Goal: Transaction & Acquisition: Purchase product/service

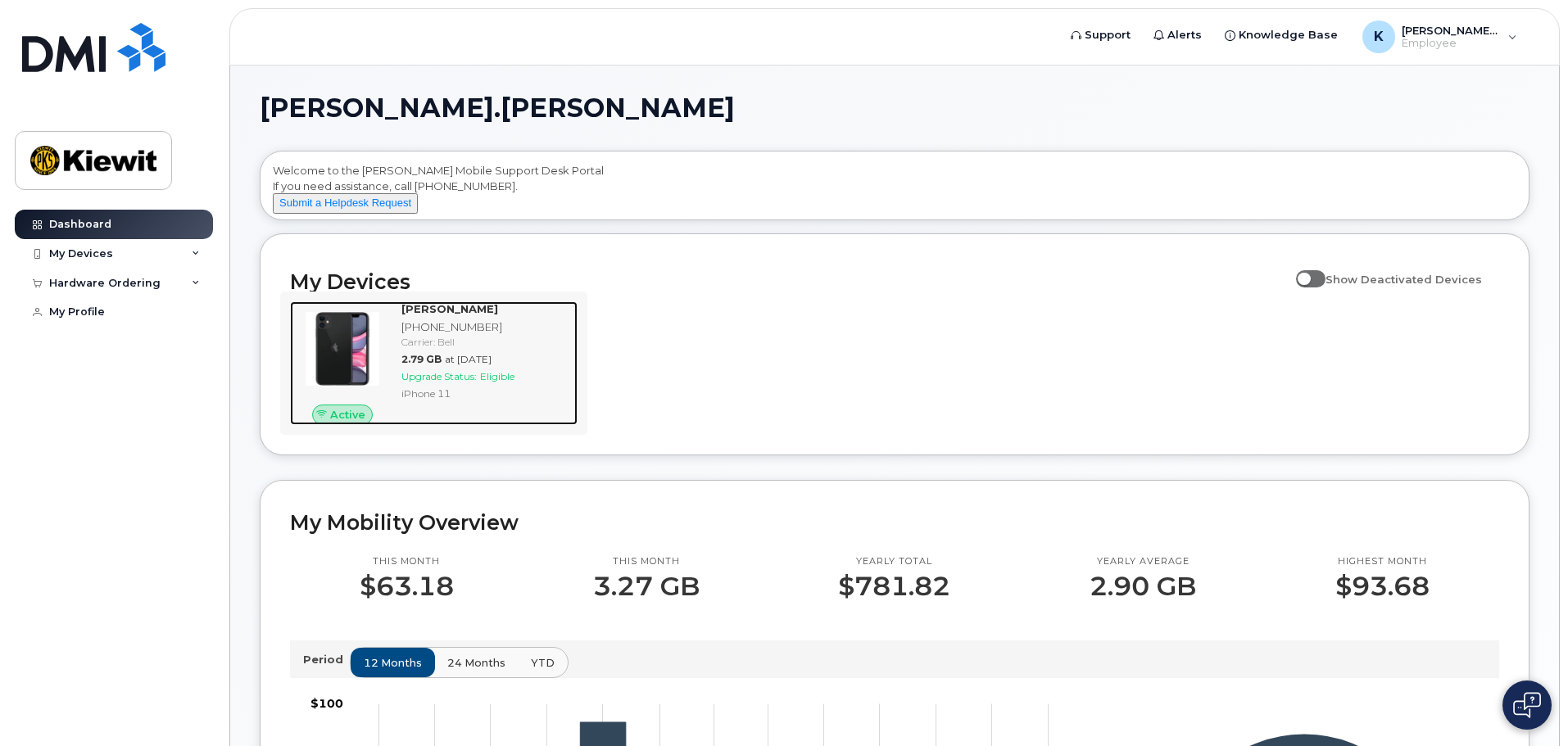
click at [361, 357] on img at bounding box center [343, 349] width 79 height 79
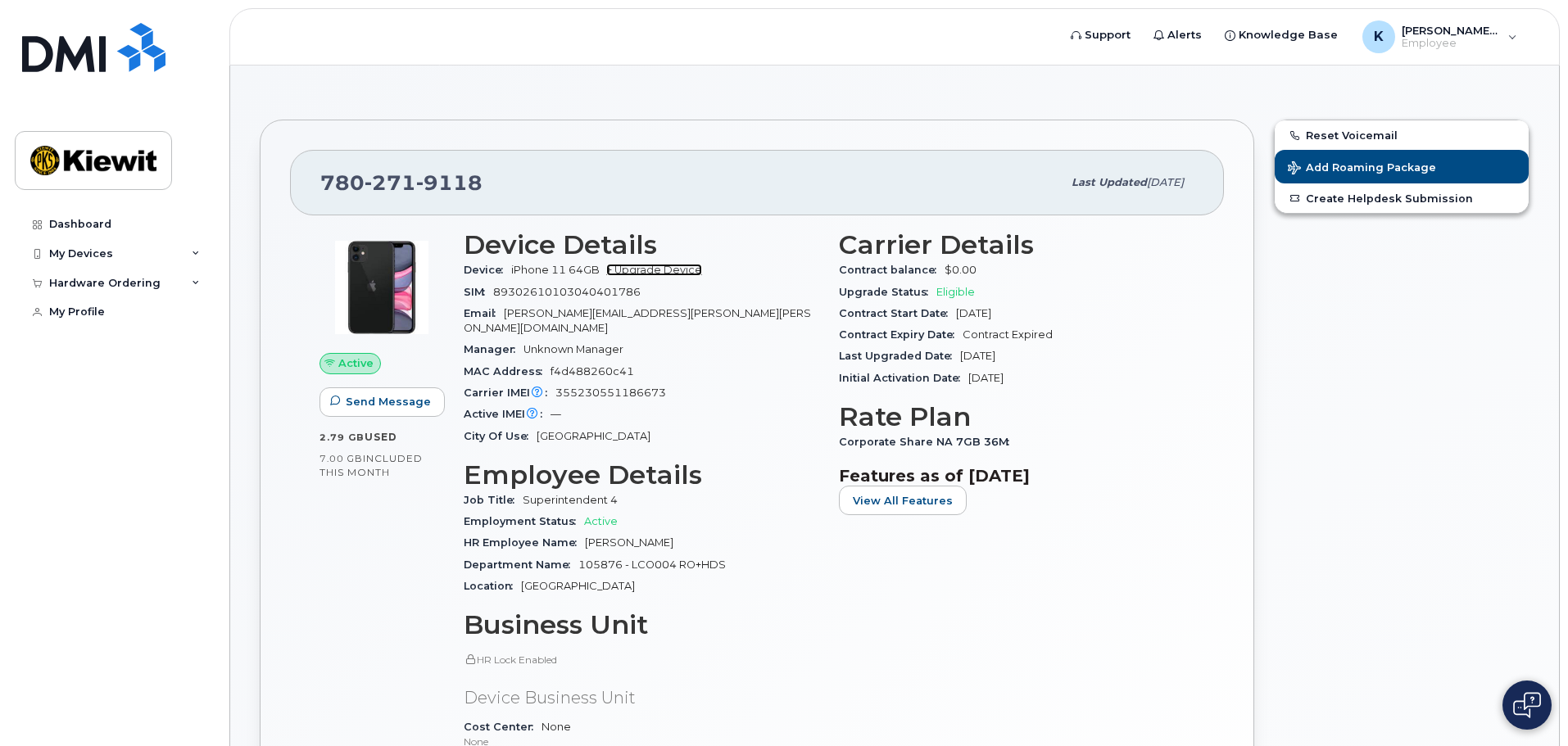
click at [664, 268] on link "+ Upgrade Device" at bounding box center [654, 270] width 96 height 12
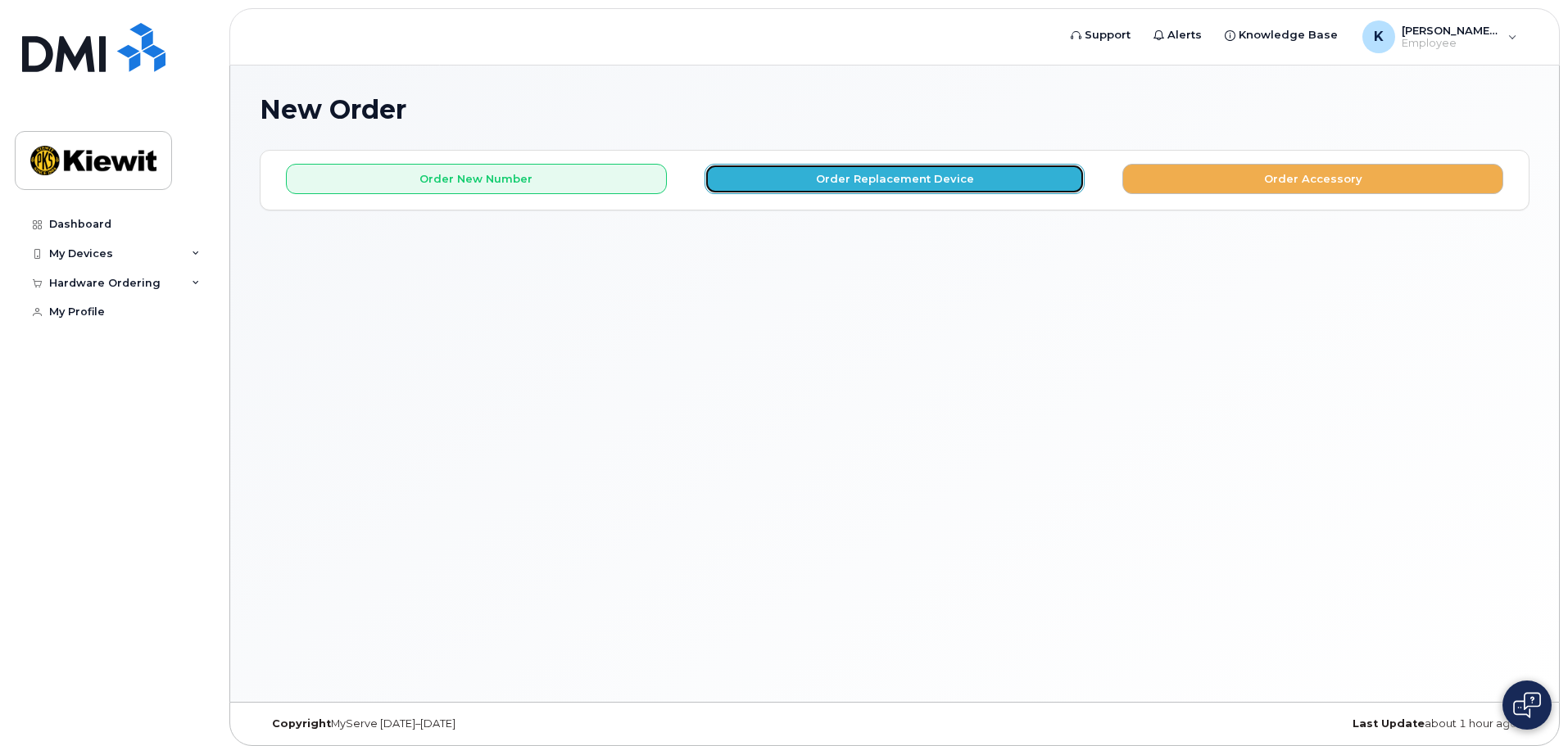
click at [937, 178] on button "Order Replacement Device" at bounding box center [896, 178] width 381 height 31
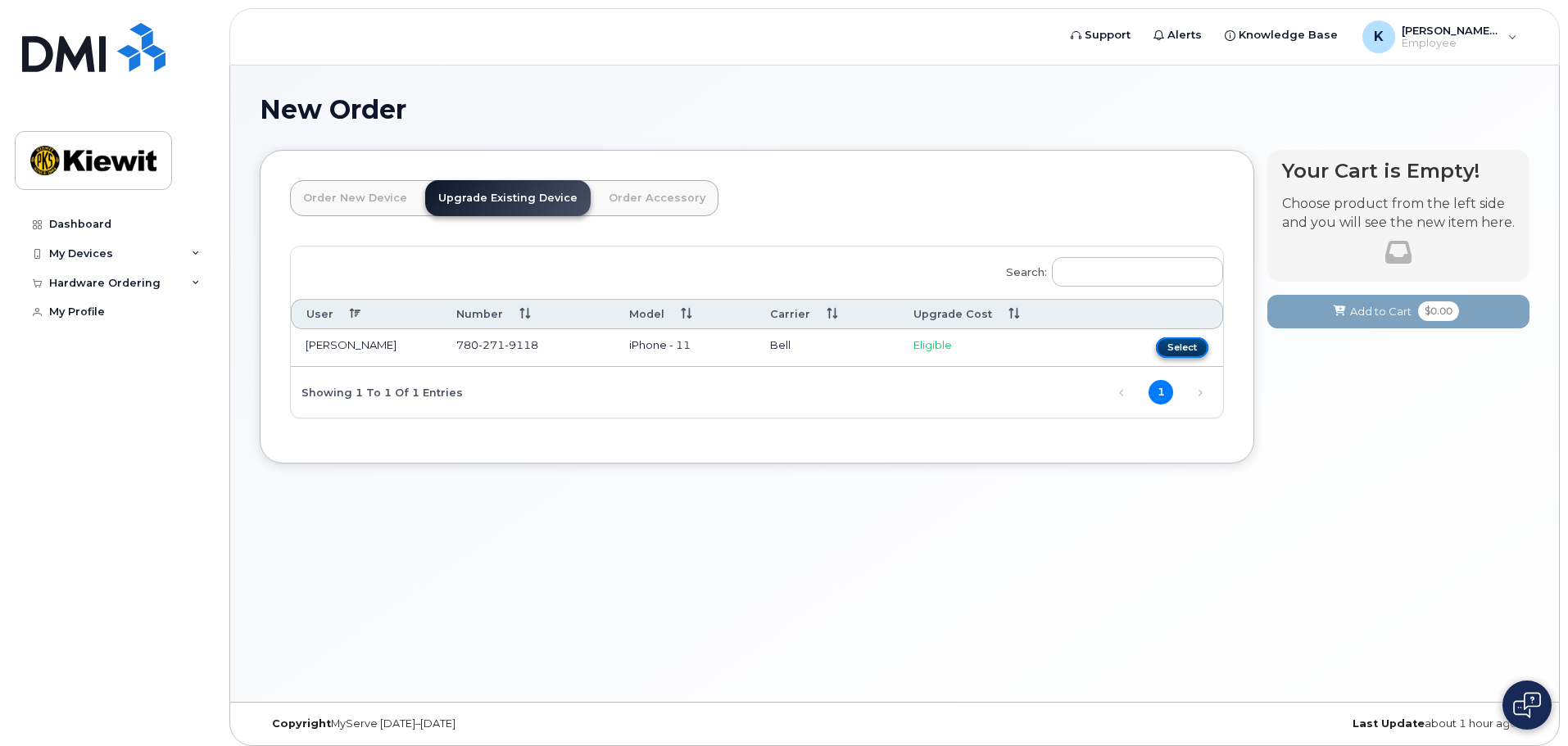
click at [1174, 352] on button "Select" at bounding box center [1182, 347] width 52 height 20
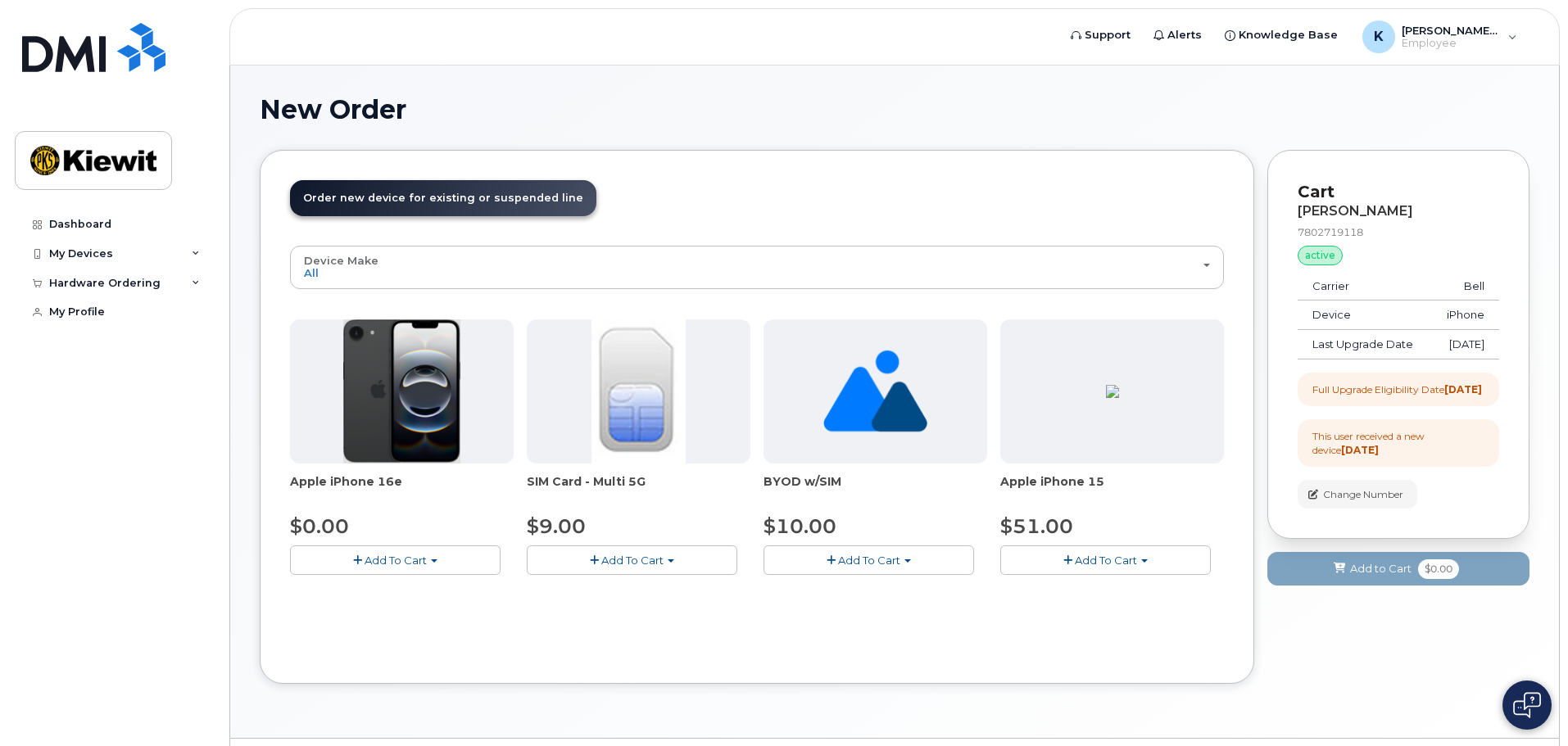
click at [408, 554] on span "Add To Cart" at bounding box center [395, 560] width 62 height 13
click at [399, 591] on link "$0.00 - 3 year upgrade (128GB)" at bounding box center [395, 590] width 203 height 20
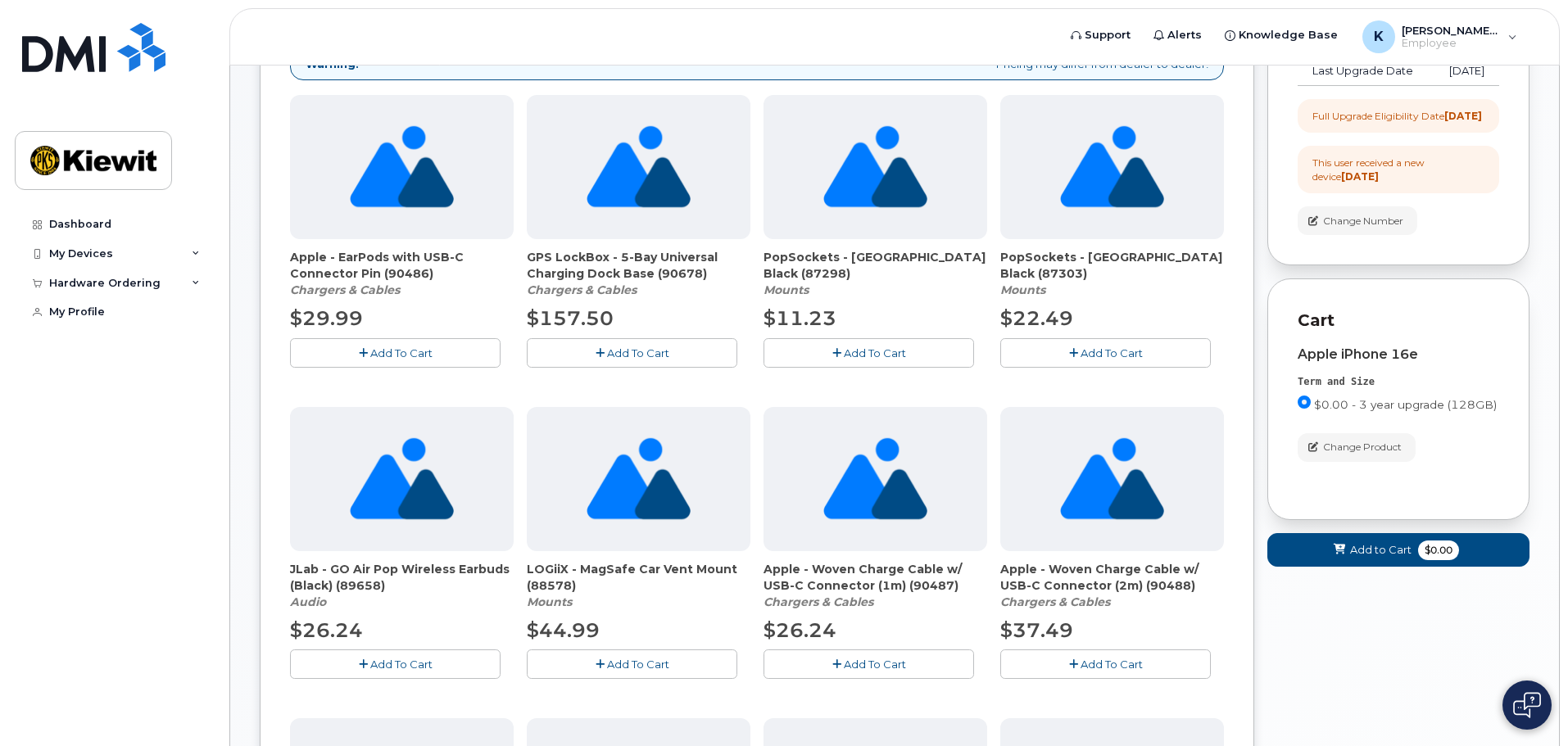
scroll to position [253, 0]
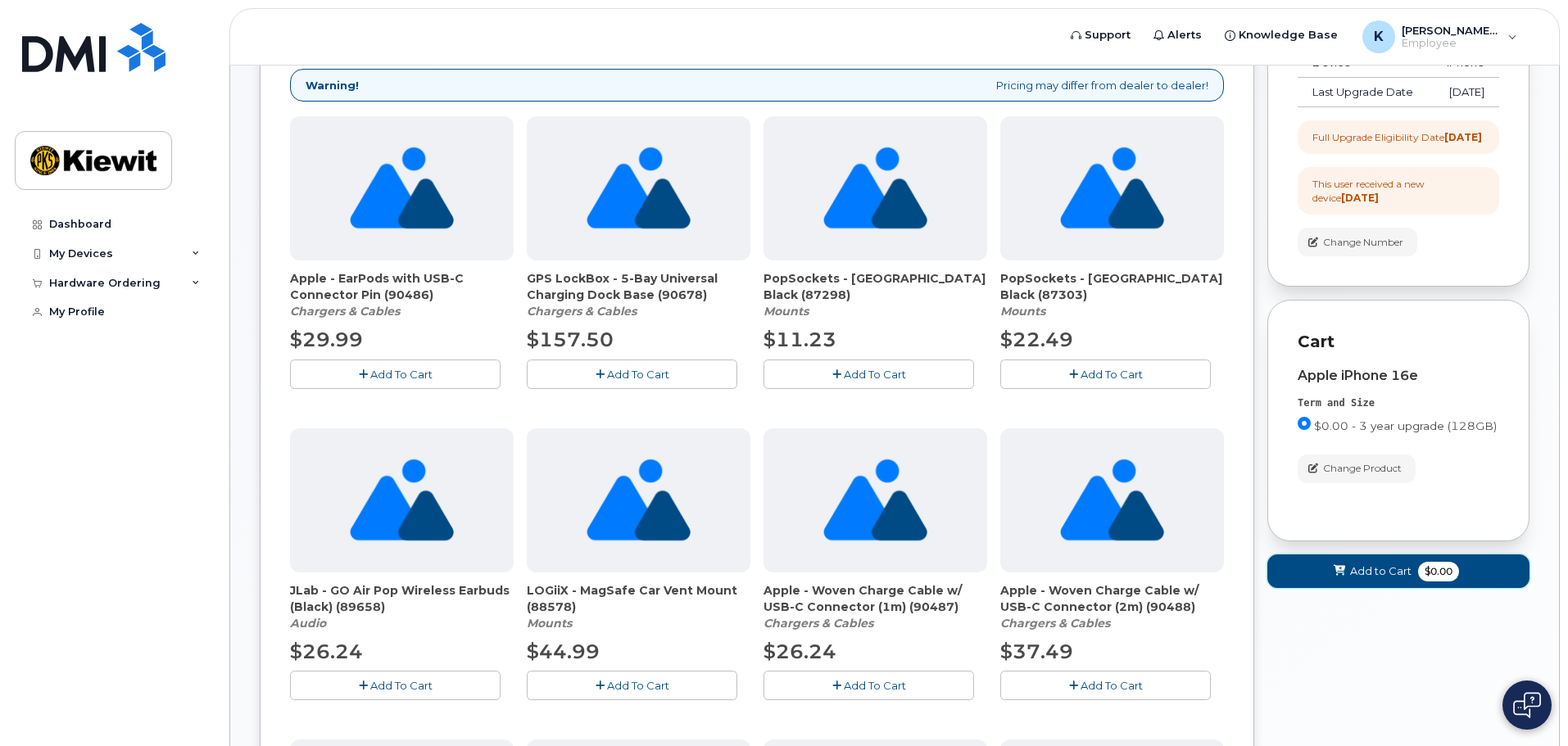
click at [1386, 579] on span "Add to Cart" at bounding box center [1381, 572] width 61 height 16
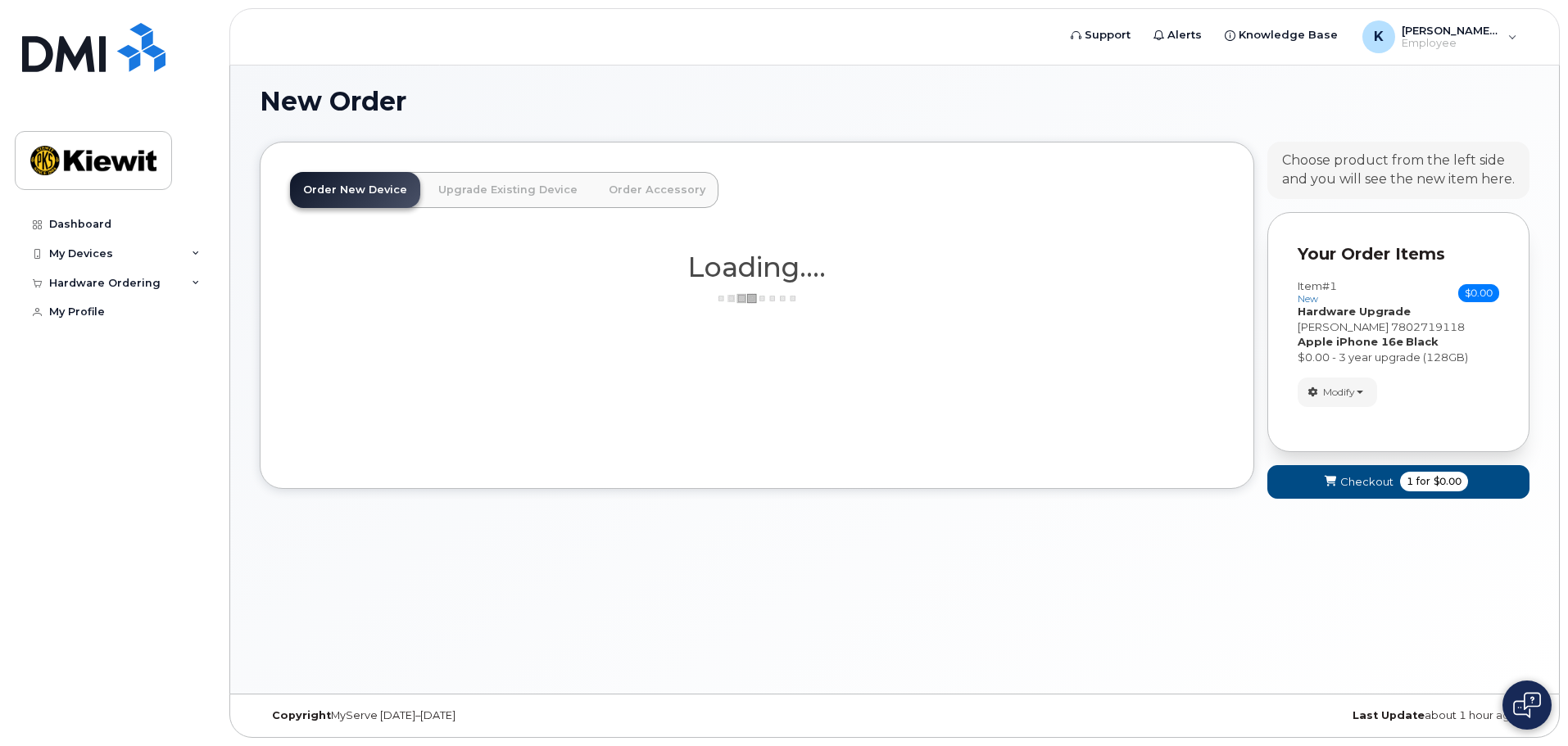
scroll to position [45, 0]
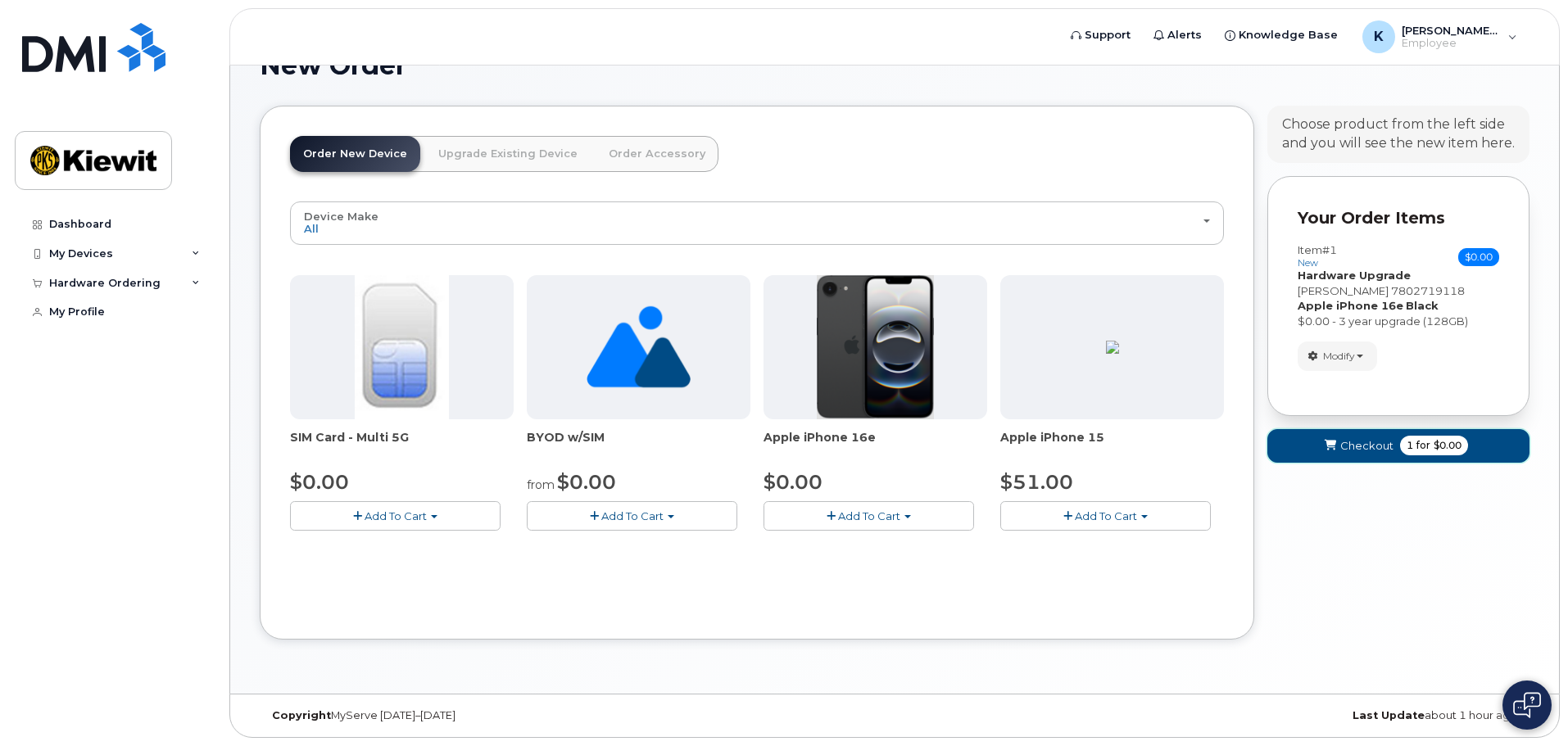
click at [1383, 449] on span "Checkout" at bounding box center [1367, 446] width 53 height 16
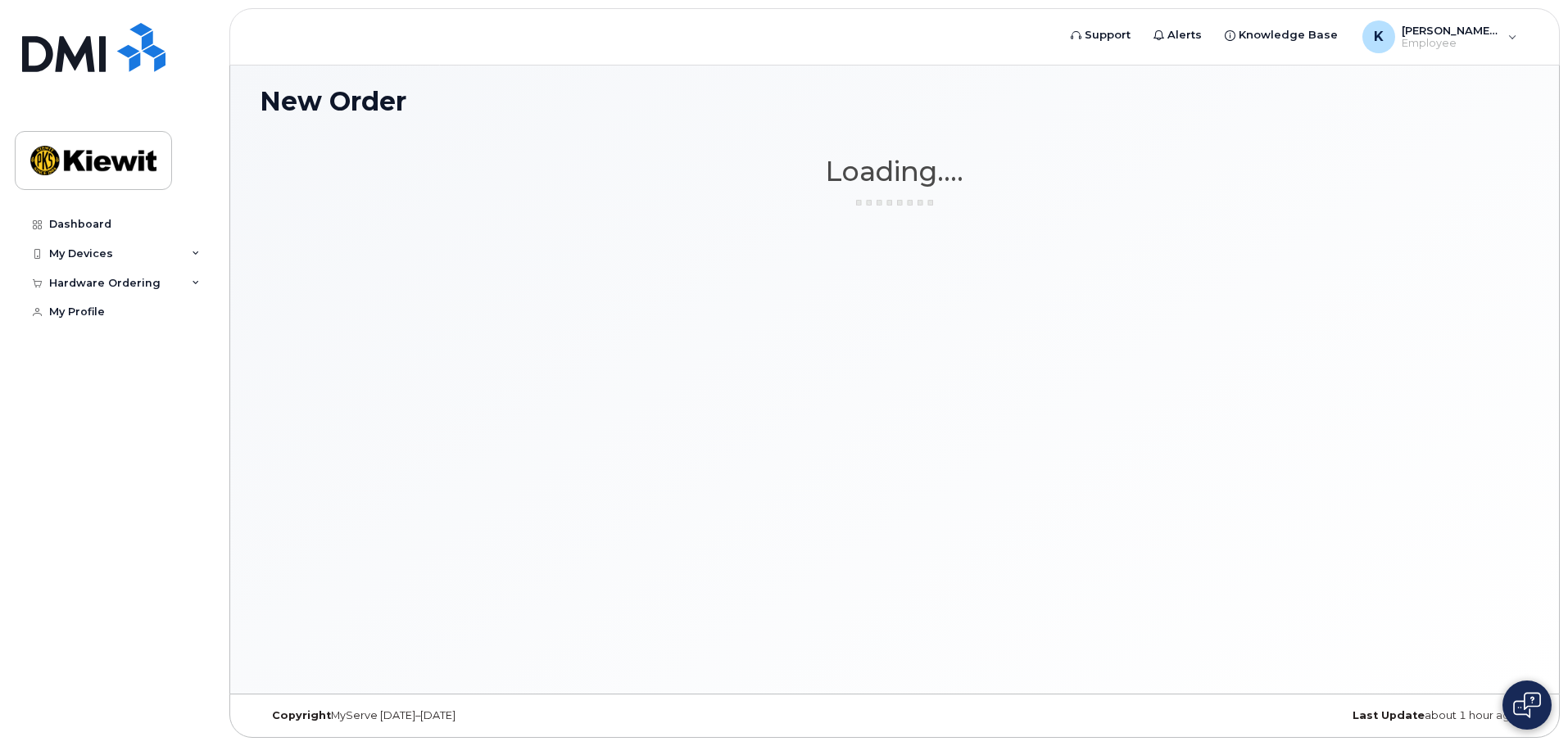
scroll to position [8, 0]
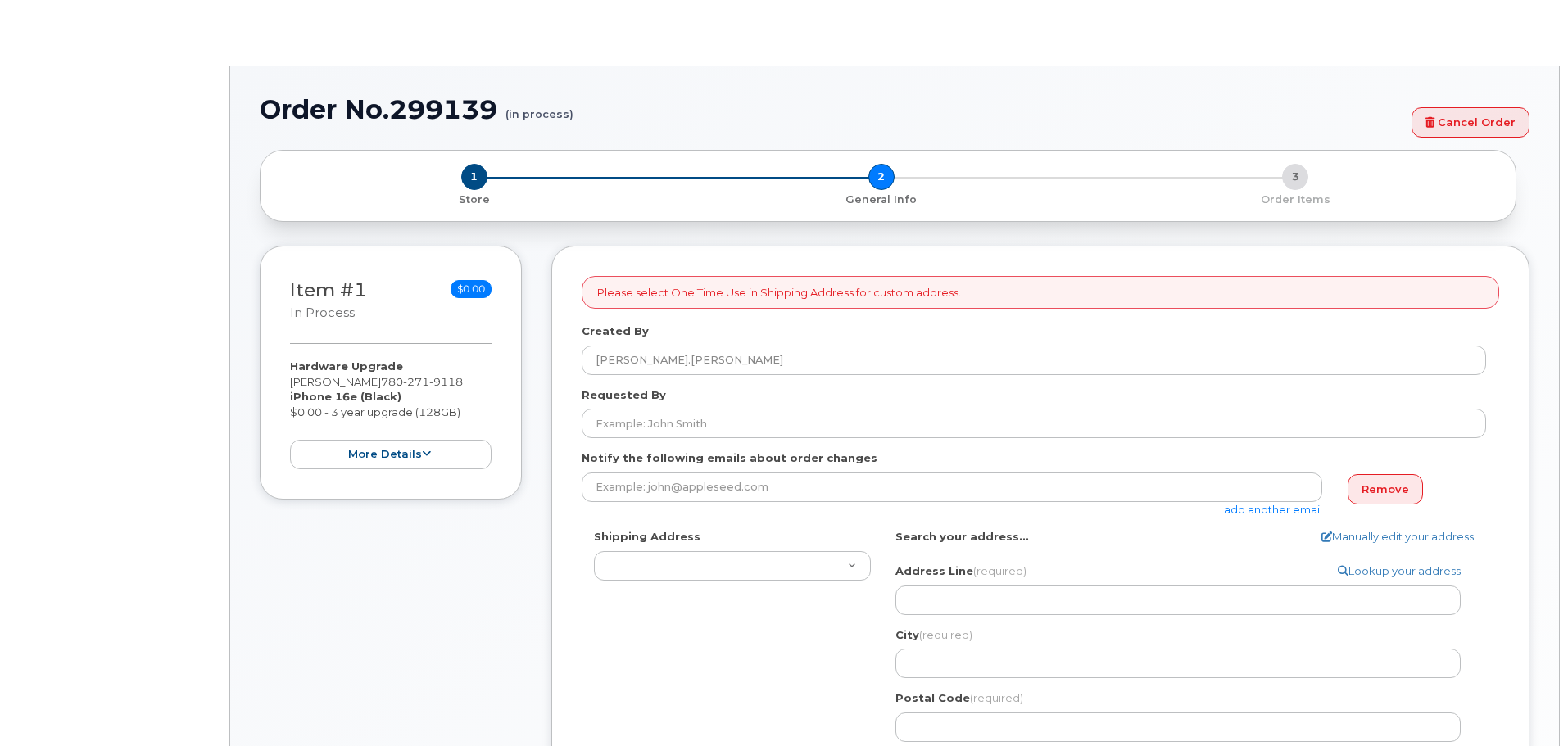
select select
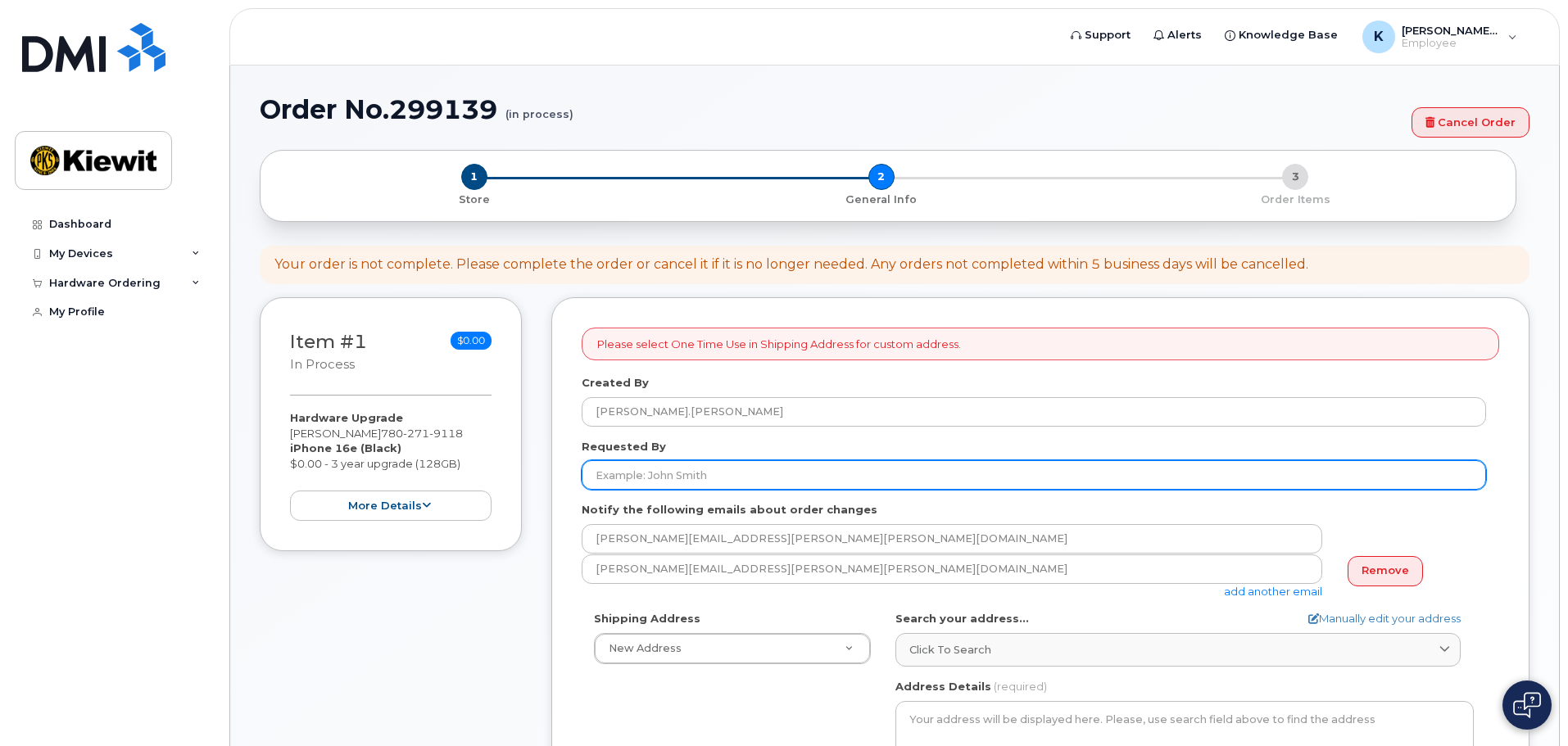
scroll to position [82, 0]
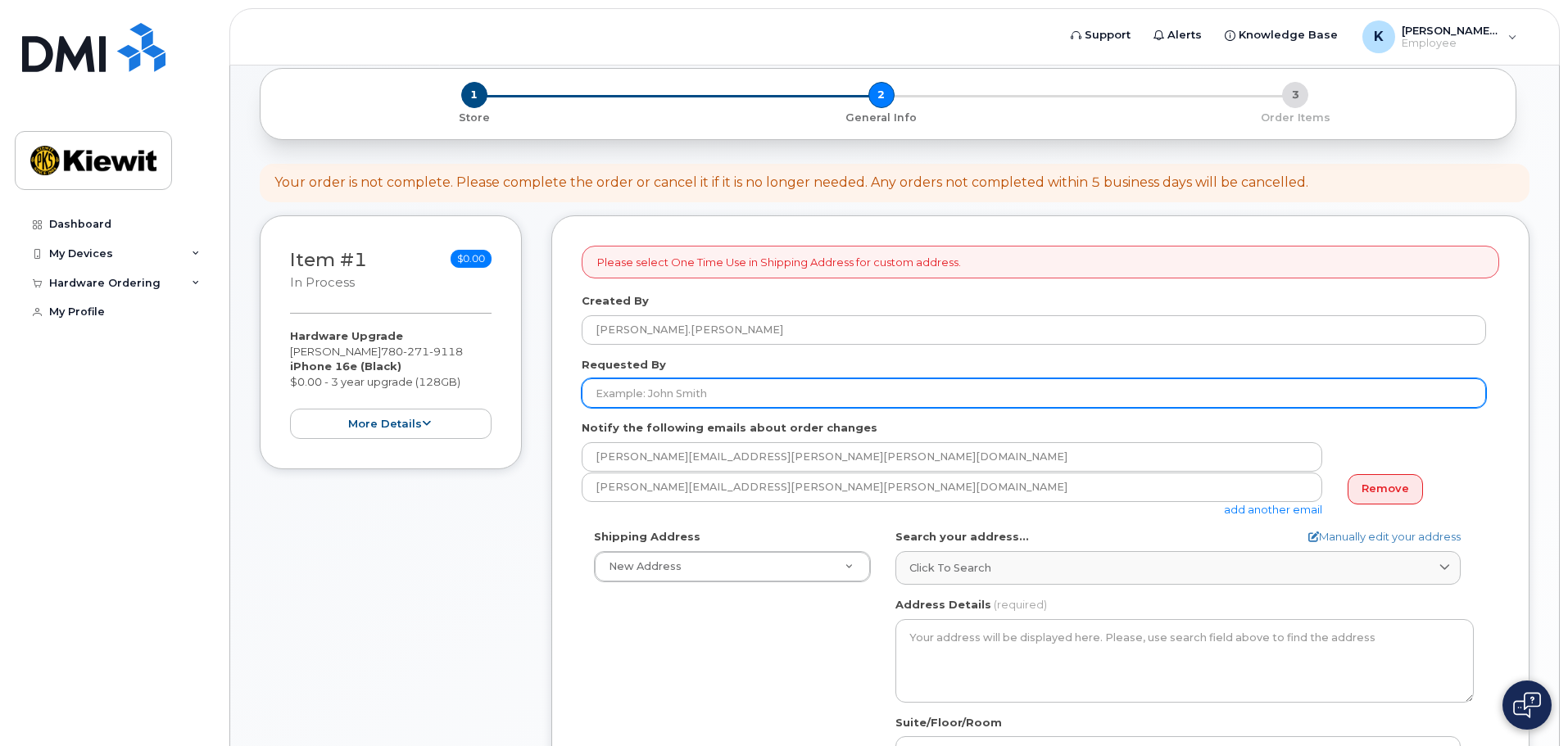
click at [872, 394] on input "Requested By" at bounding box center [1034, 394] width 904 height 30
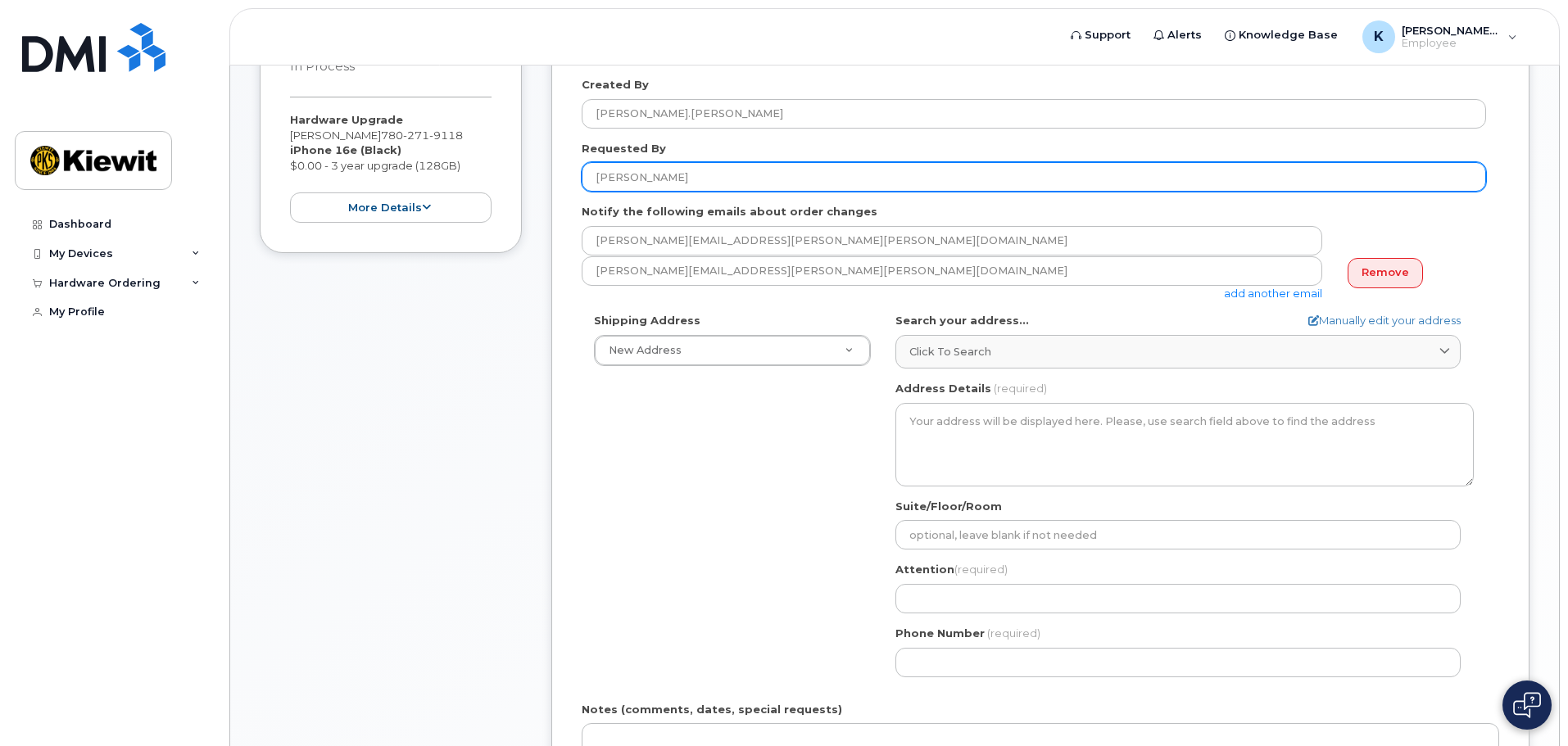
scroll to position [328, 0]
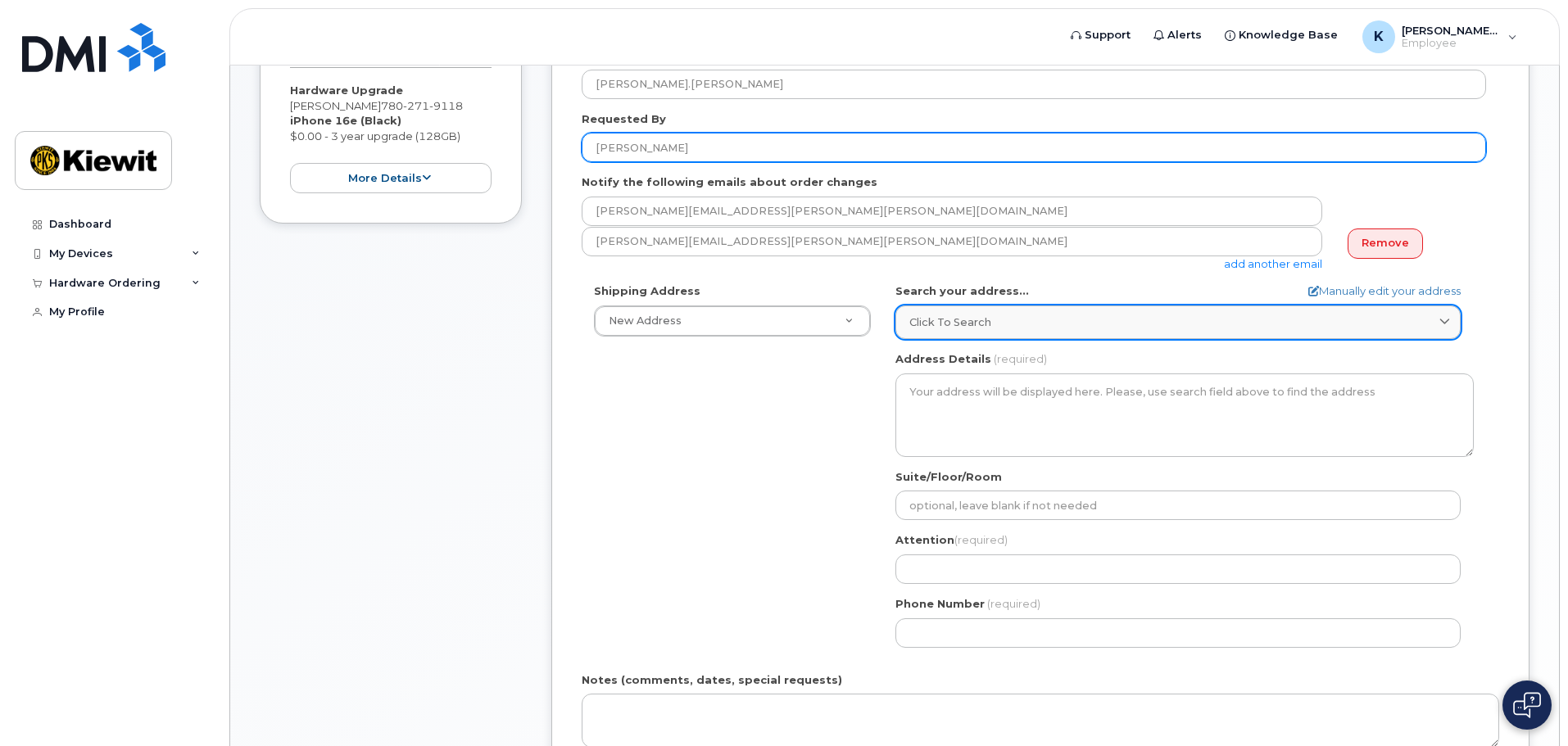
type input "[PERSON_NAME]"
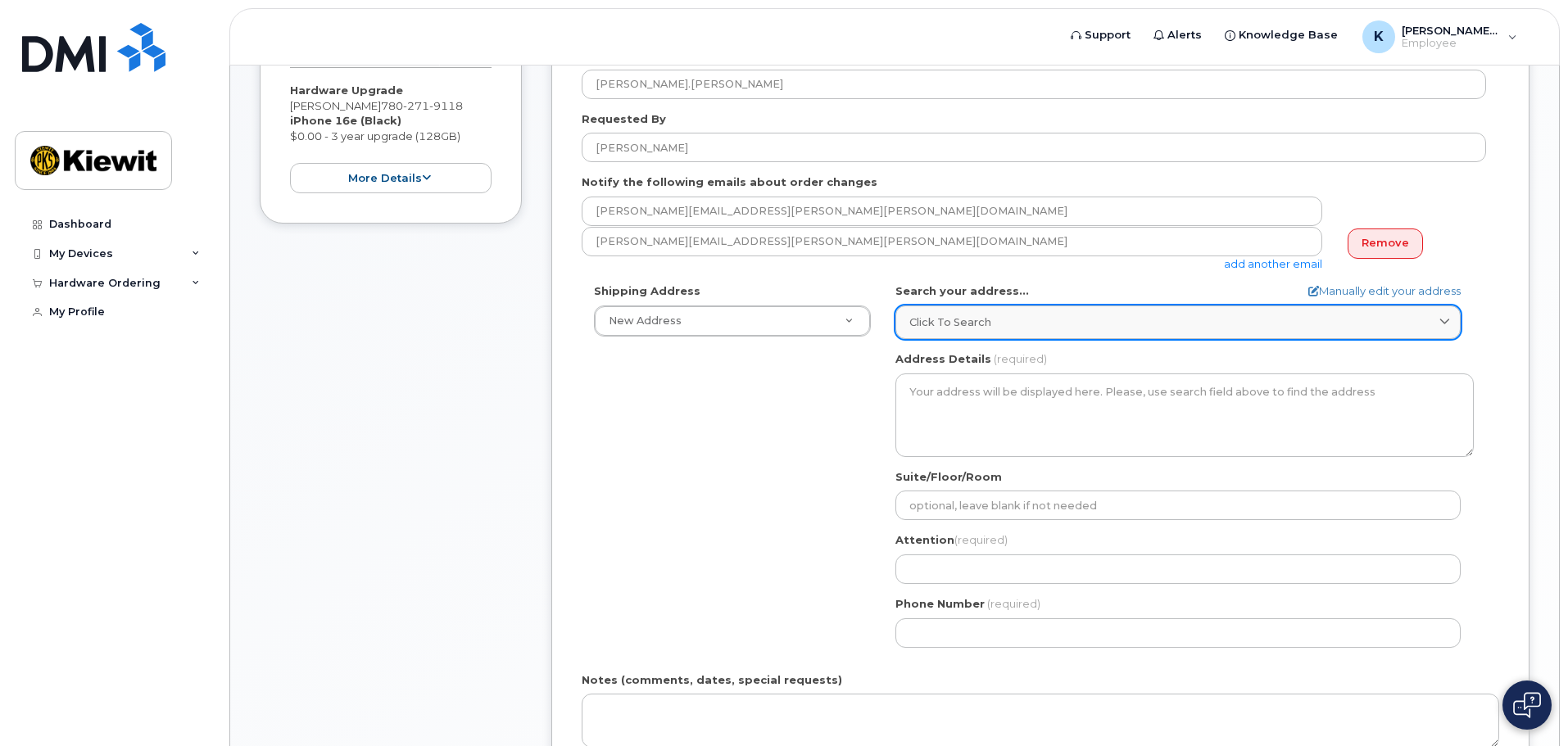
click at [1105, 328] on div "Click to search" at bounding box center [1178, 323] width 538 height 16
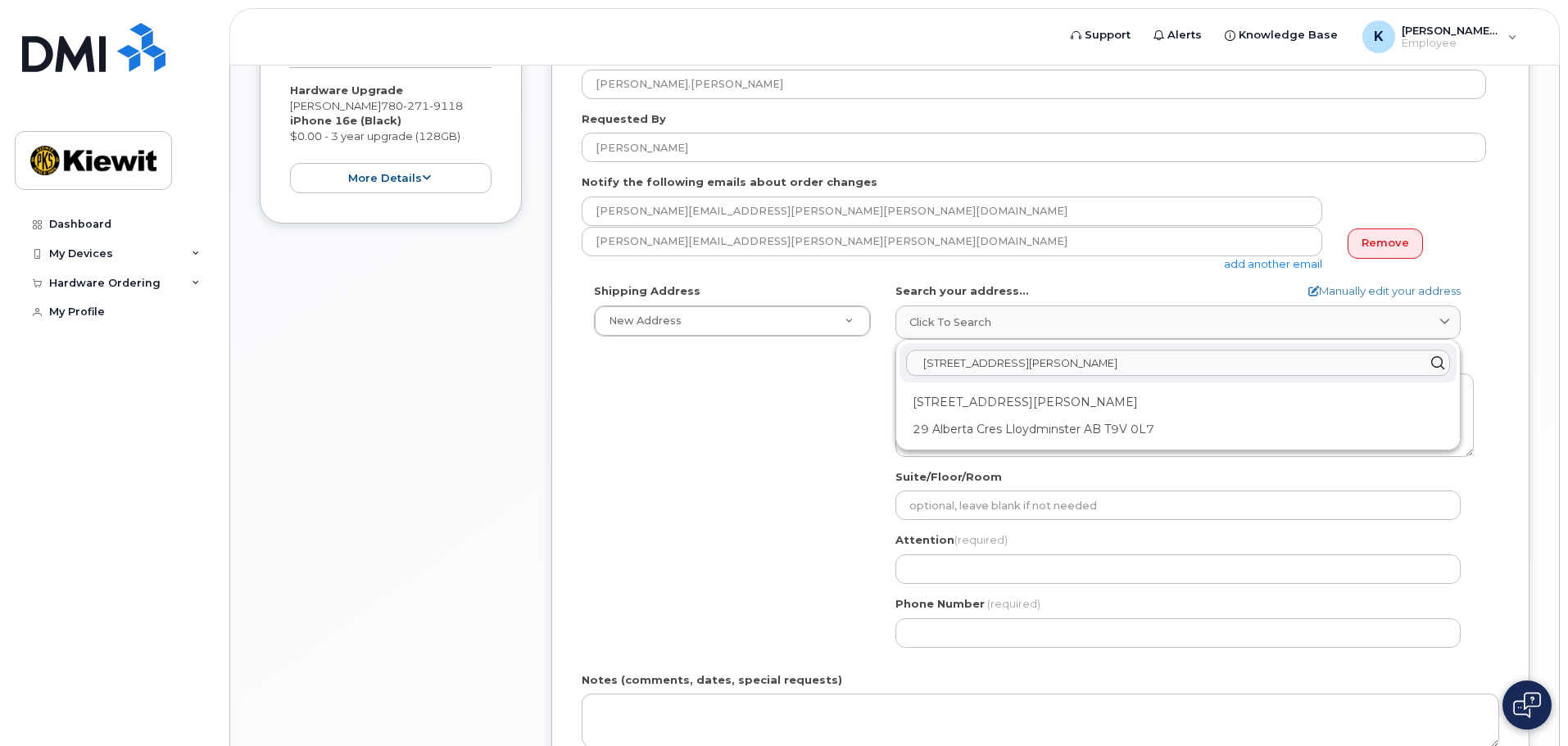
type input "29 Pebble Creek Cove, Raymond Alberta"
click at [756, 464] on div "Shipping Address New Address New Address Beaver Marine Limited Cahill-Ganotec, …" at bounding box center [1034, 471] width 904 height 376
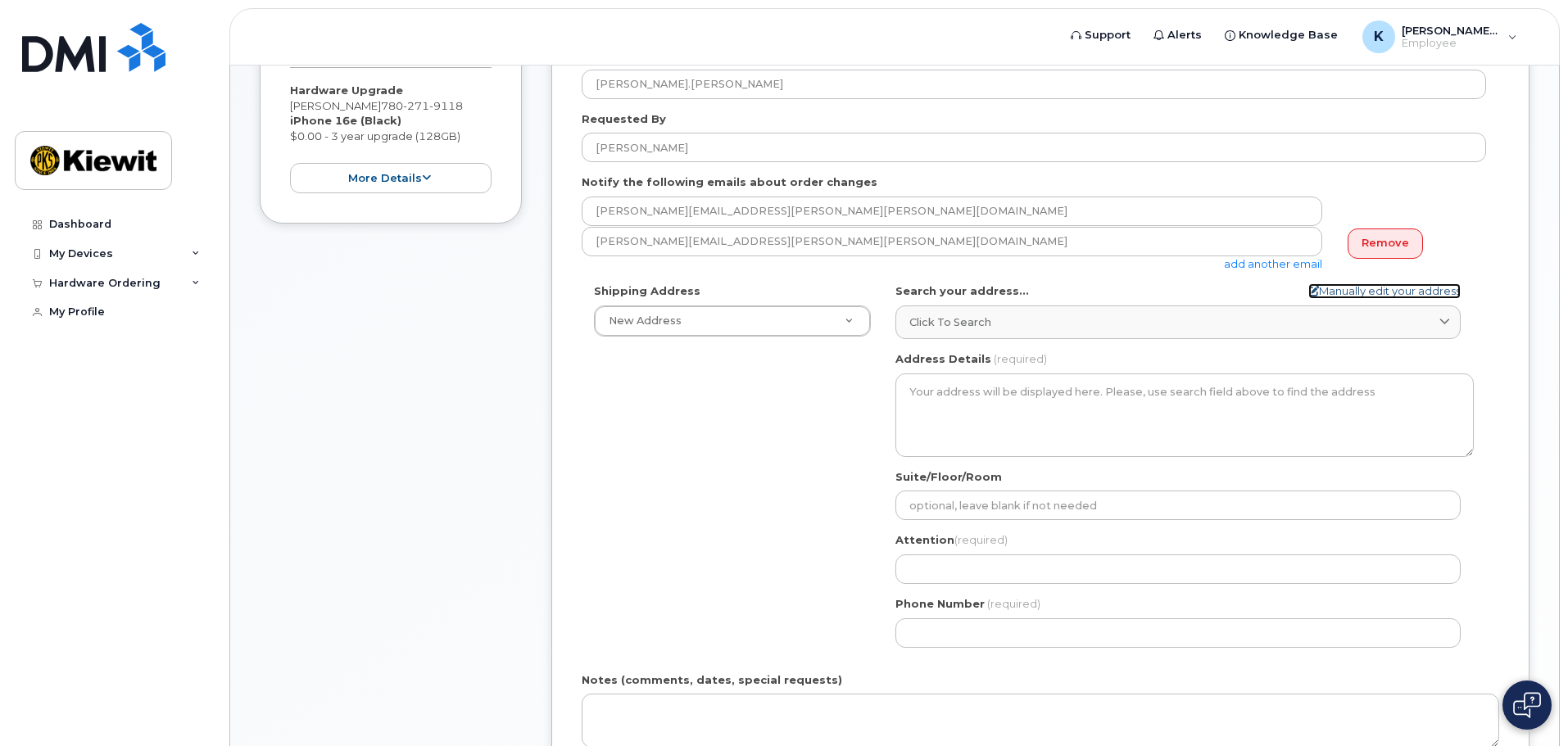
click at [1407, 286] on link "Manually edit your address" at bounding box center [1384, 291] width 152 height 16
select select
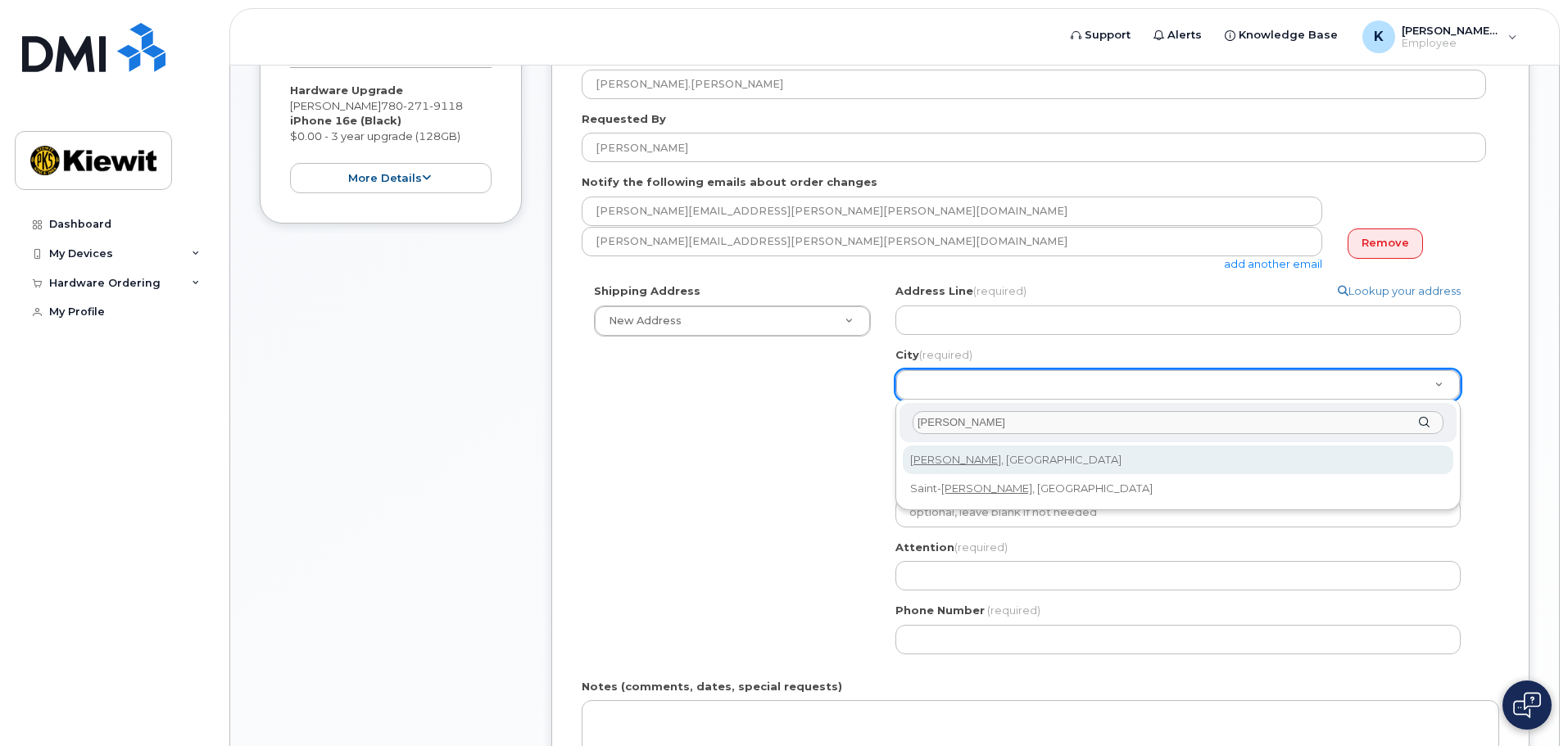
type input "Raymond"
select select
type input "423"
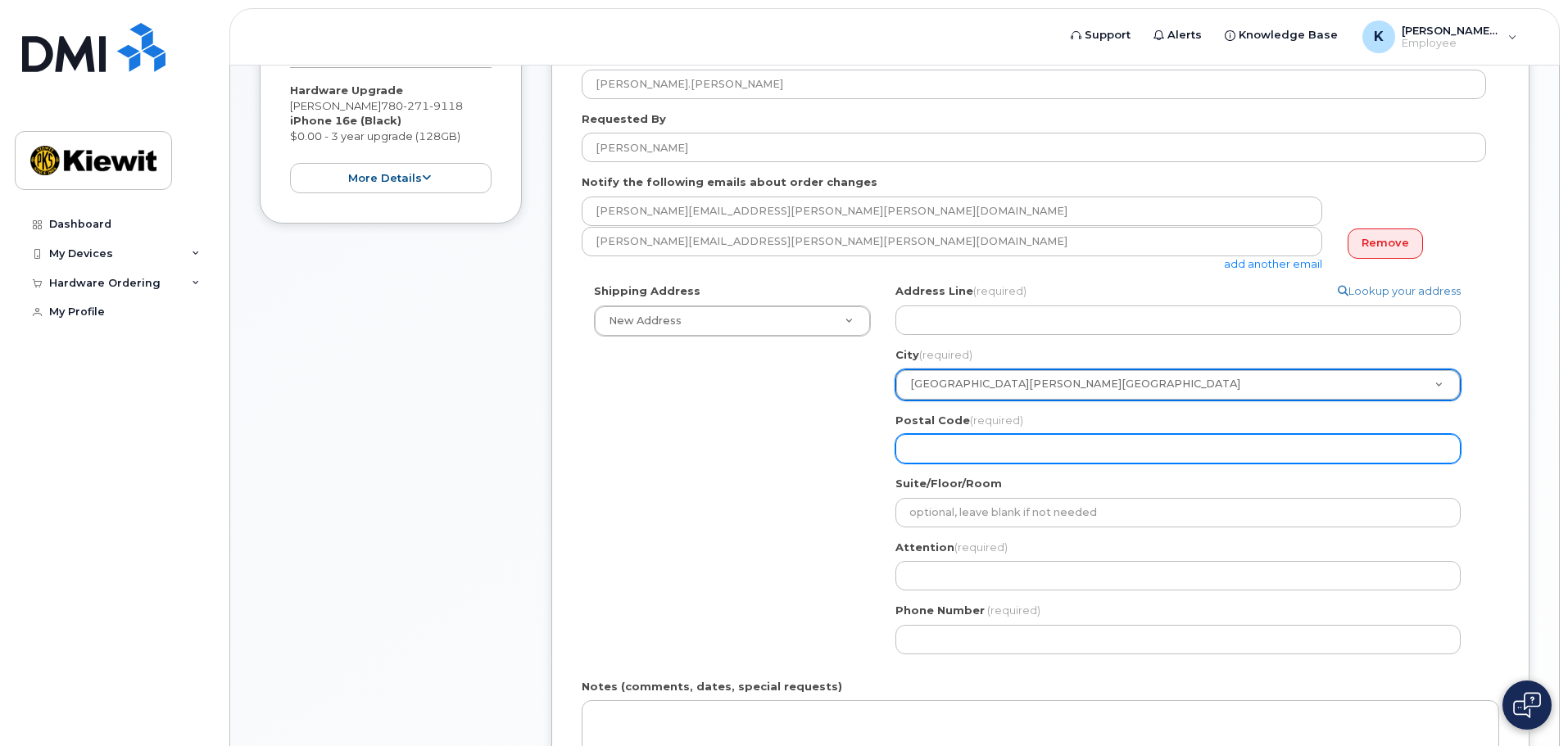
click at [1026, 451] on input "Postal Code (required)" at bounding box center [1178, 450] width 565 height 30
click at [1161, 444] on input "Postal Code (required)" at bounding box center [1178, 450] width 565 height 30
select select
type input "T"
select select
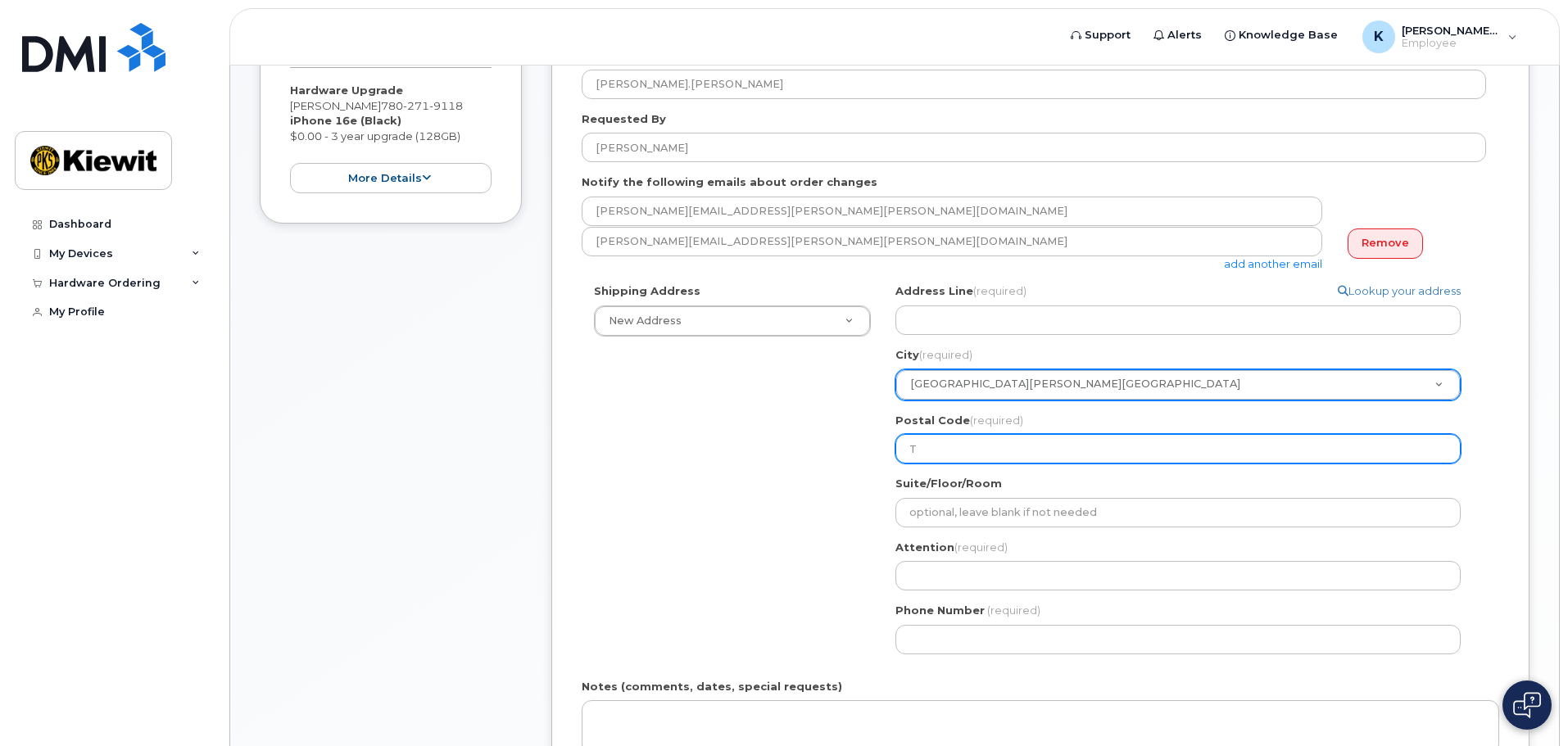
type input "T0"
select select
type input "T0K"
select select
type input "T0K 2"
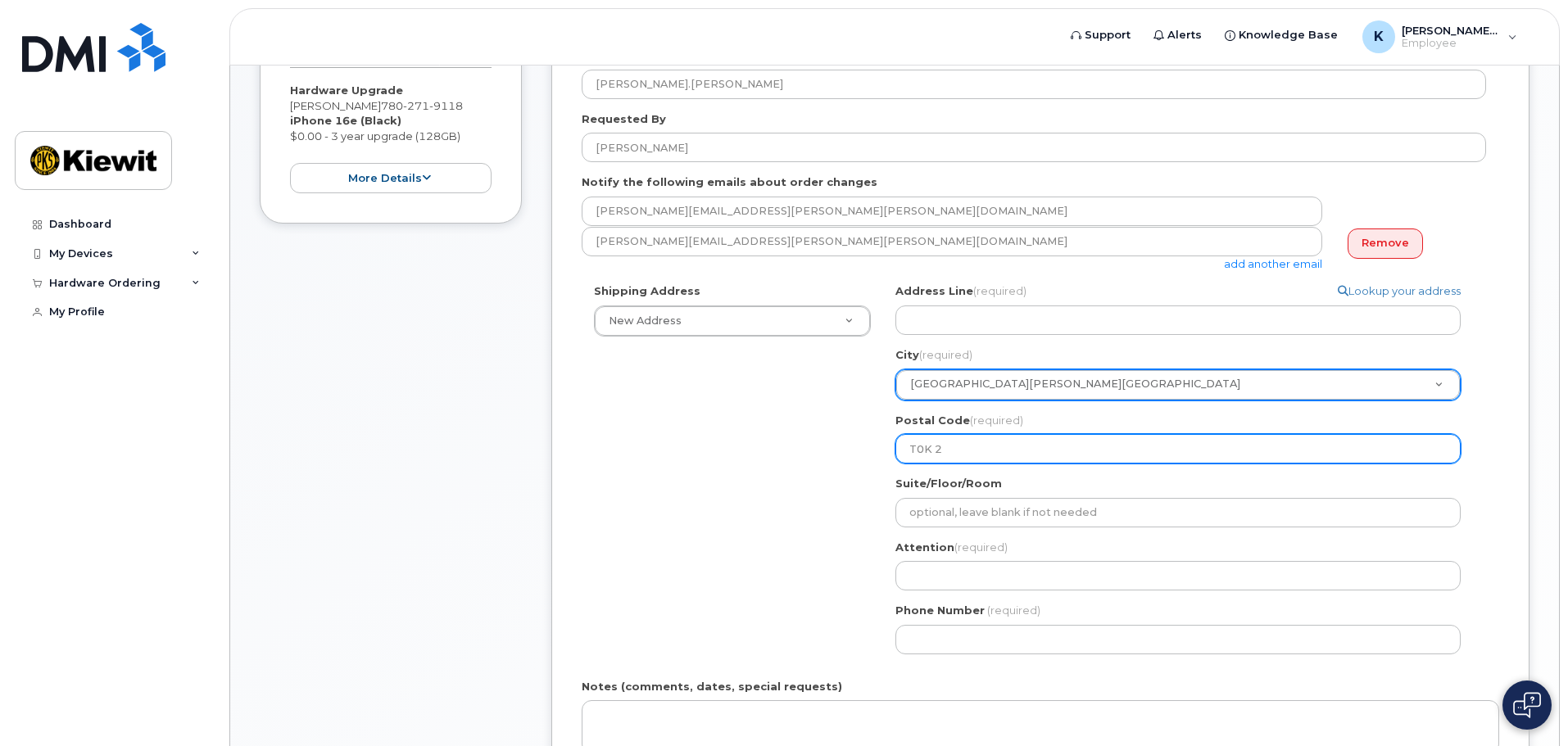
select select
type input "T0K 2S"
select select
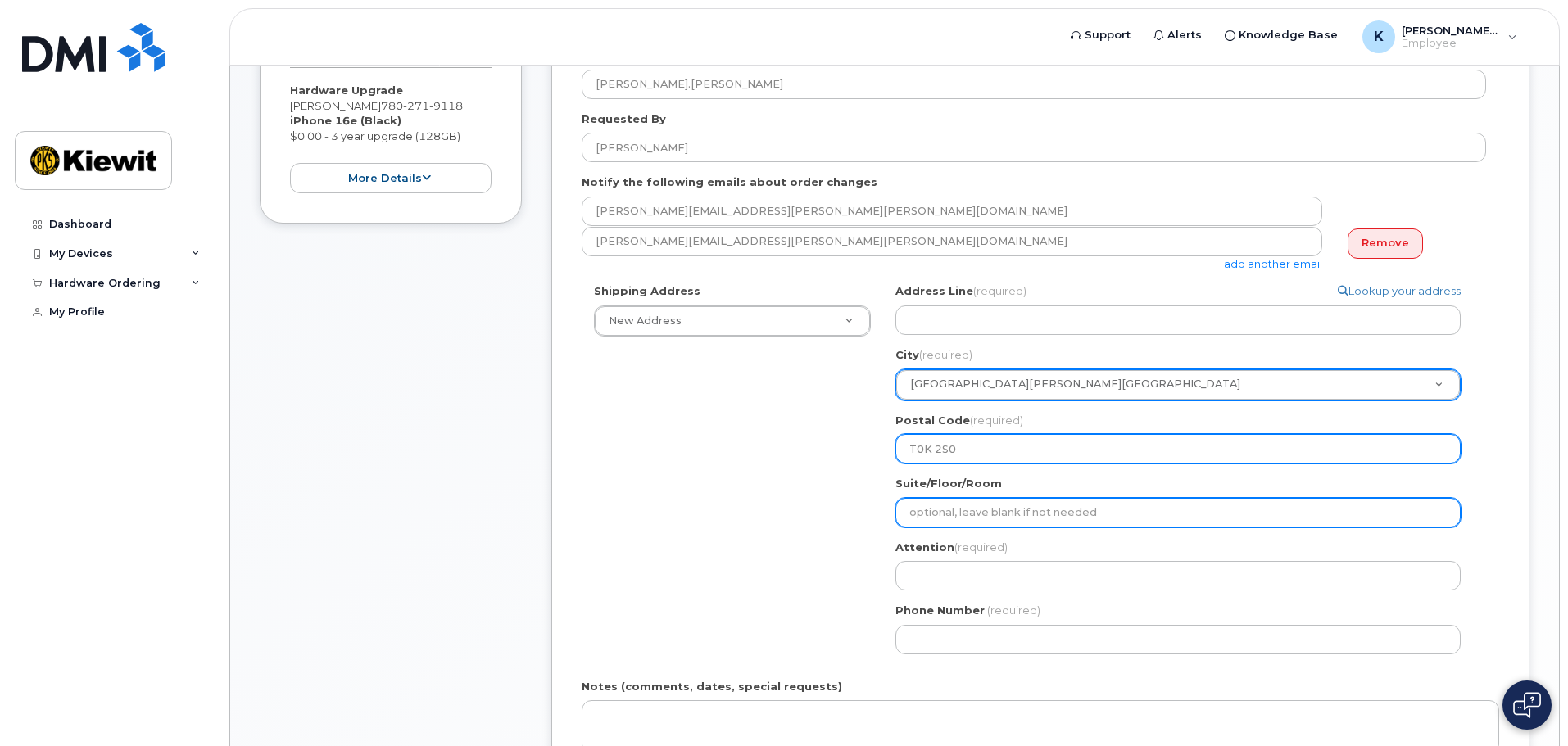
type input "T0K 2S0"
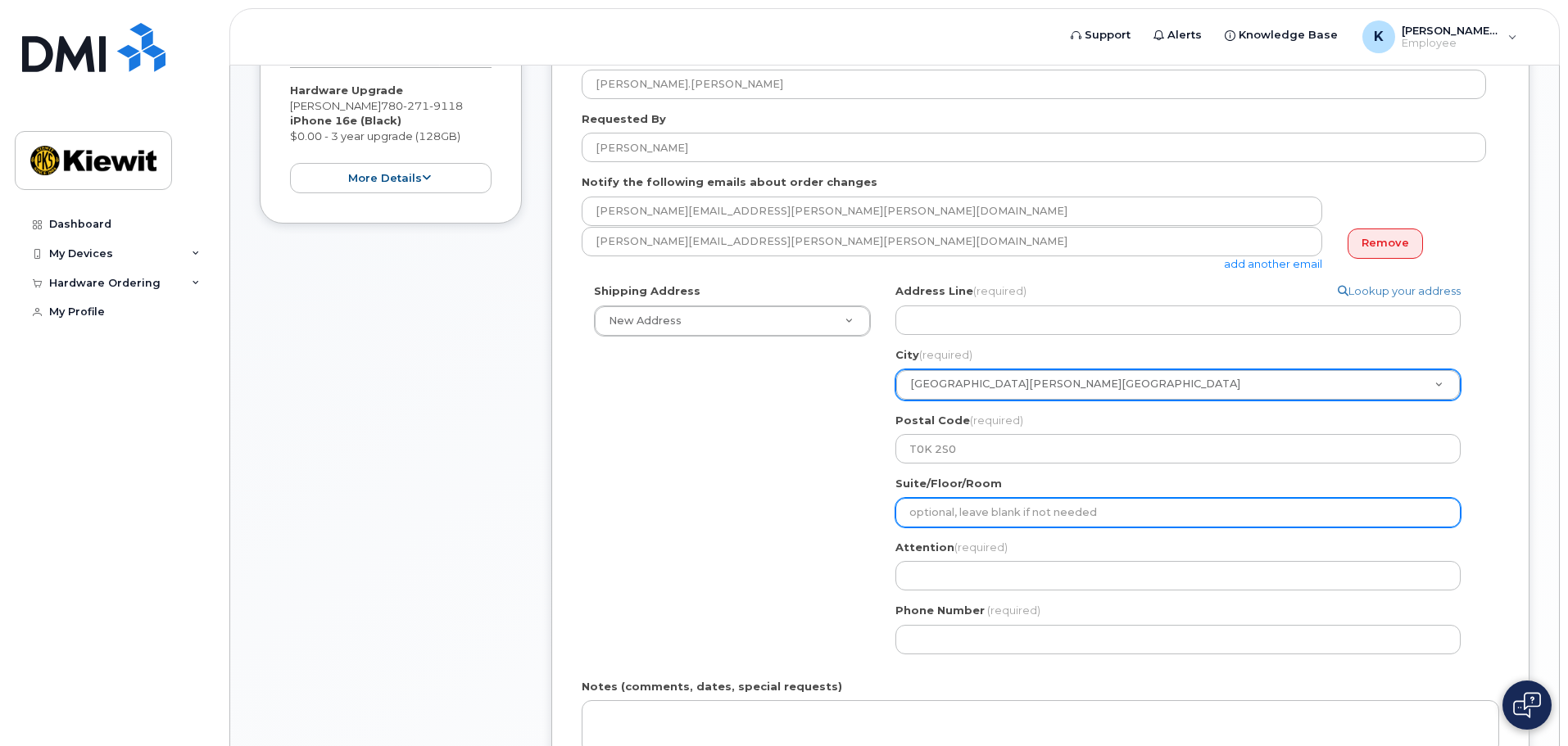
click at [1033, 508] on input "Suite/Floor/Room" at bounding box center [1178, 513] width 565 height 30
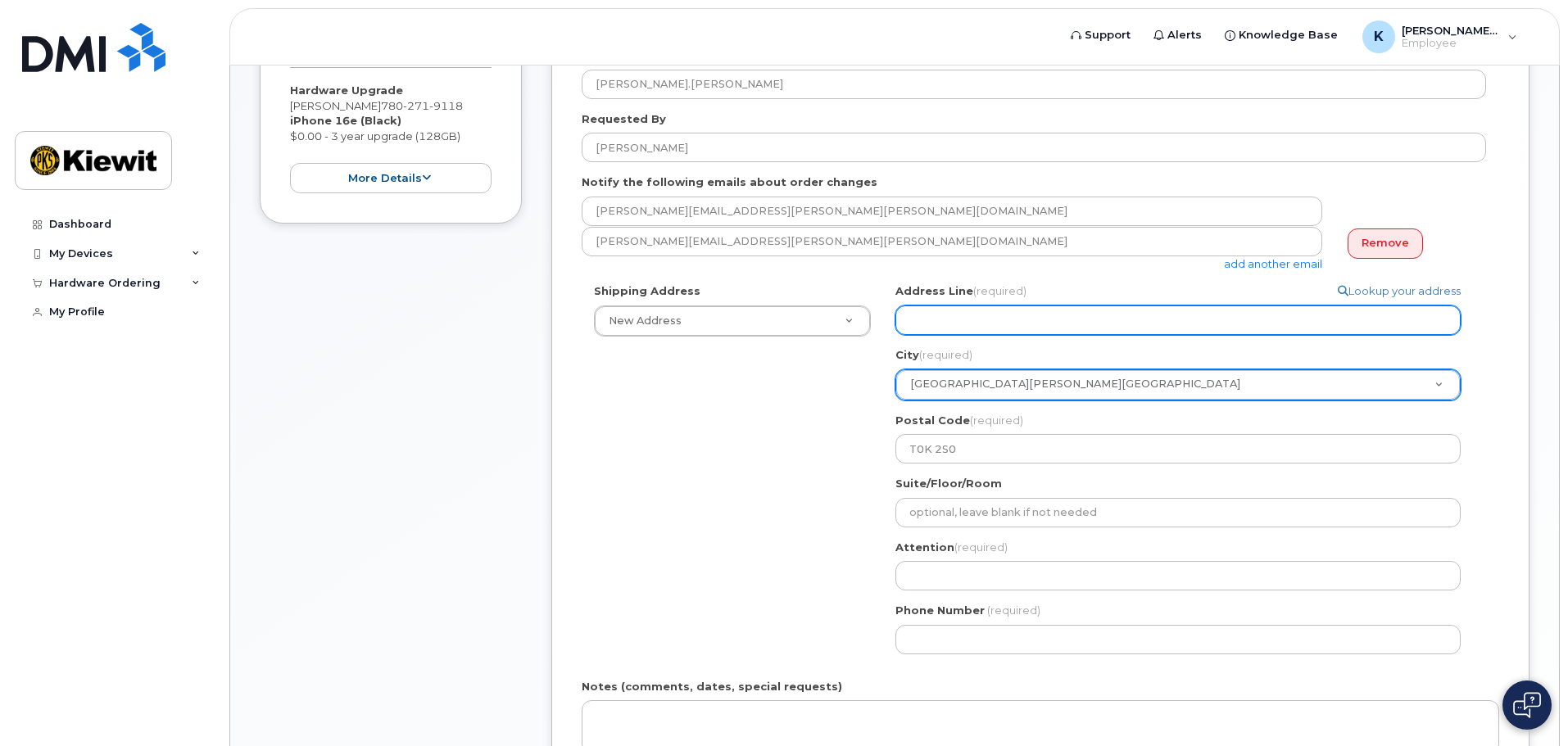
click at [975, 316] on input "Address Line (required)" at bounding box center [1178, 320] width 565 height 30
select select
type input "2"
select select
type input "29"
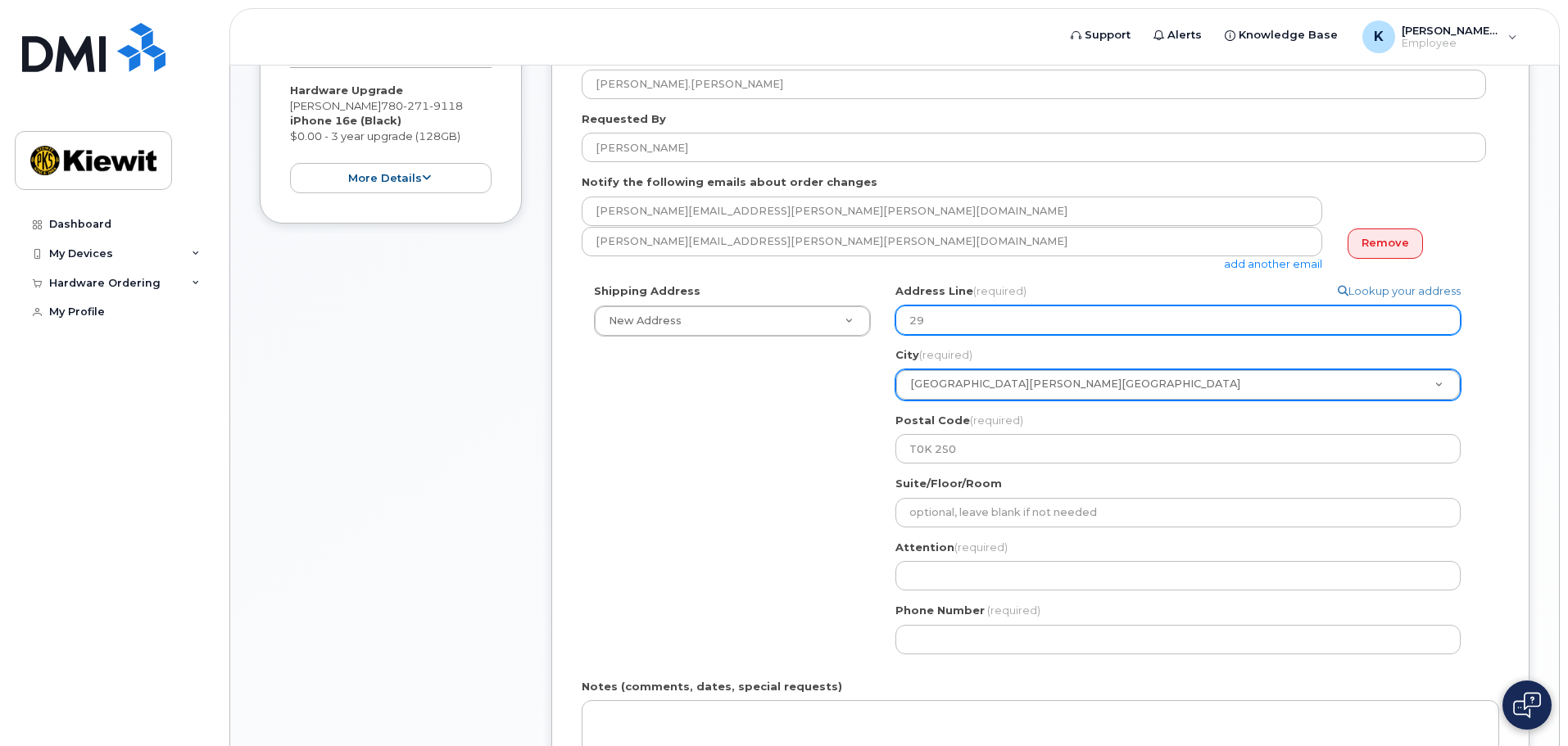
select select
type input "29 P"
select select
type input "29 Pe"
select select
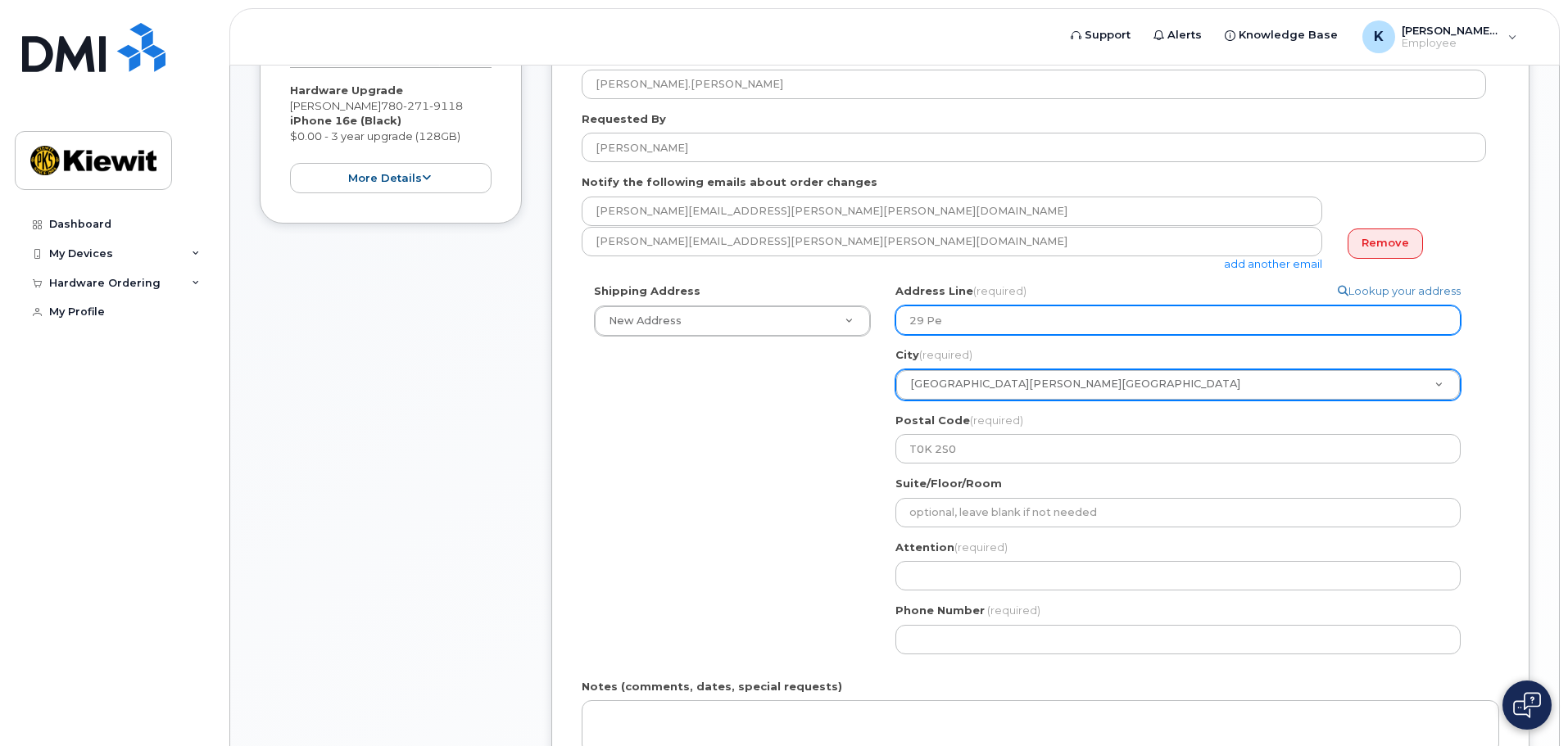
type input "29 Peb"
select select
type input "29 Pebb"
select select
type input "29 Pebbl"
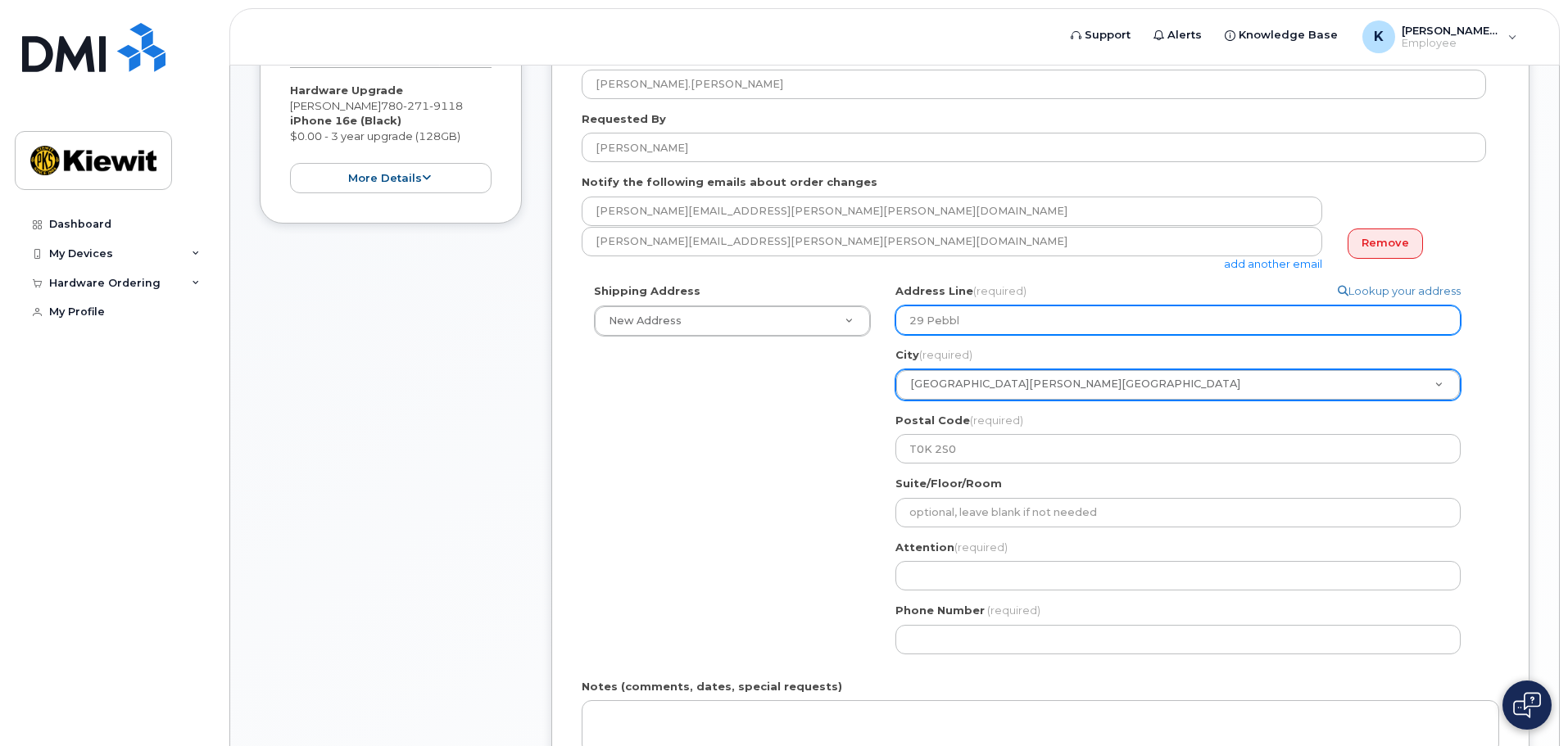
select select
type input "29 Pebble"
select select
type input "29 Pebble C"
select select
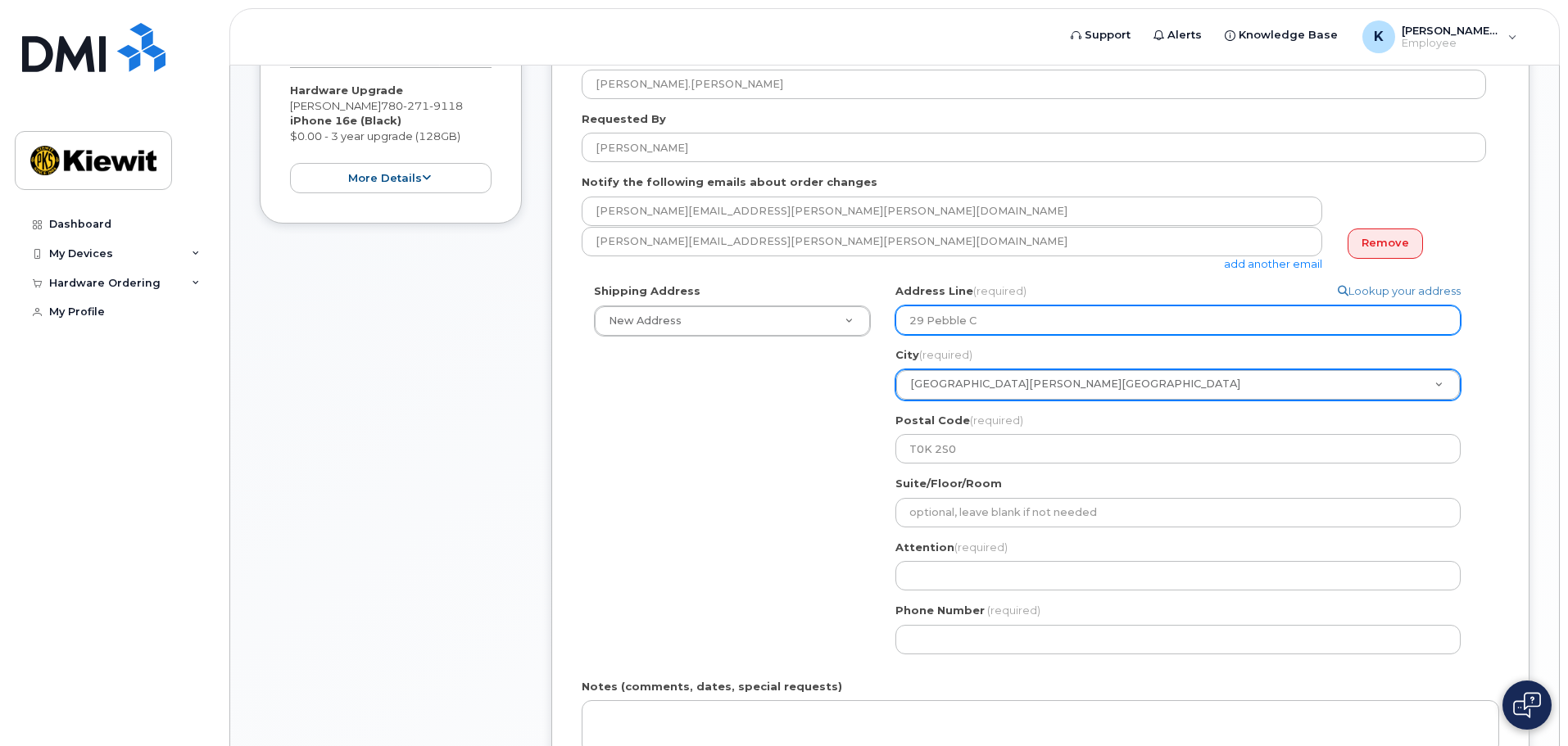
type input "29 Pebble Cr"
select select
type input "29 Pebble Cre"
select select
type input "29 Pebble Cree"
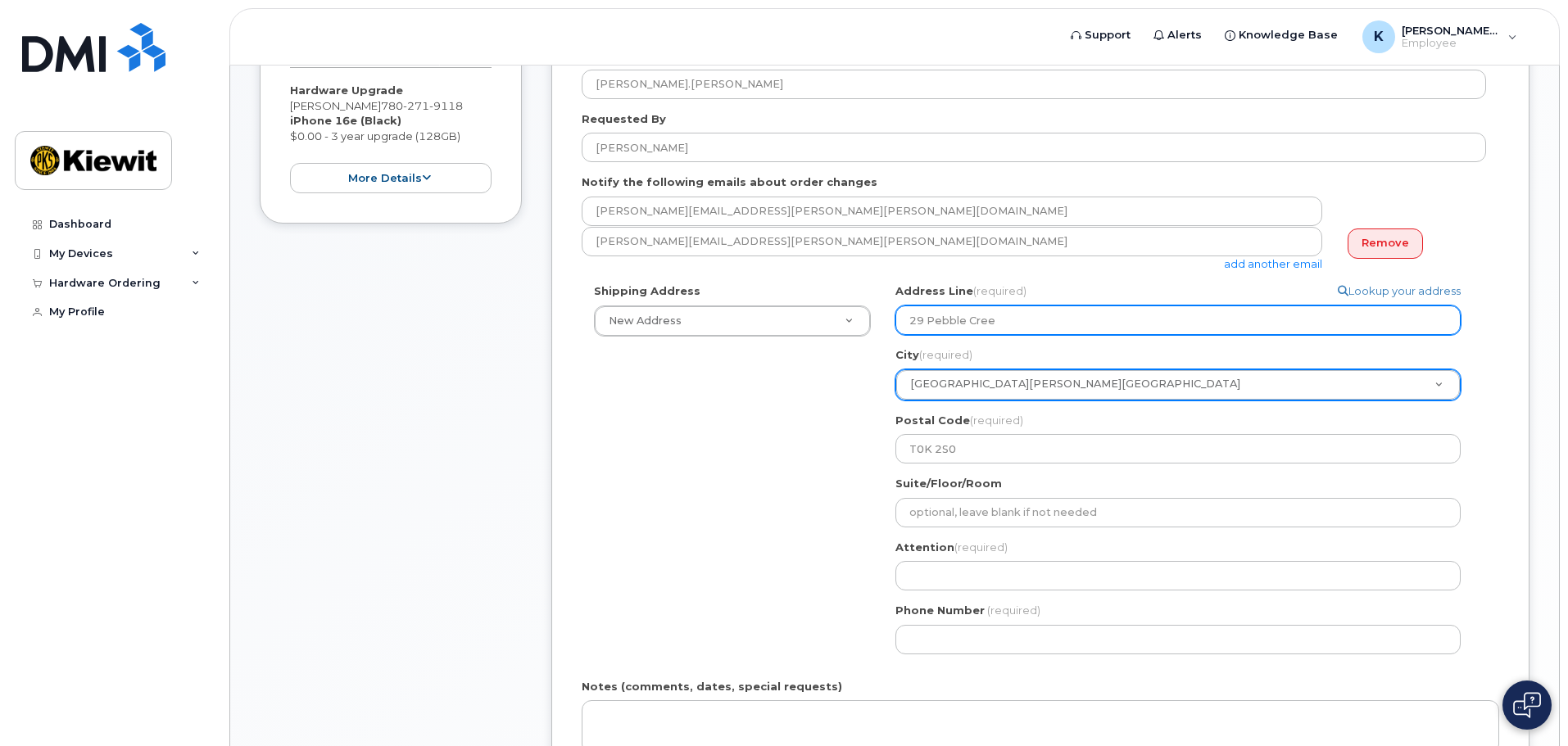
select select
type input "29 Pebble Creek"
select select
type input "29 Pebble Creek C"
select select
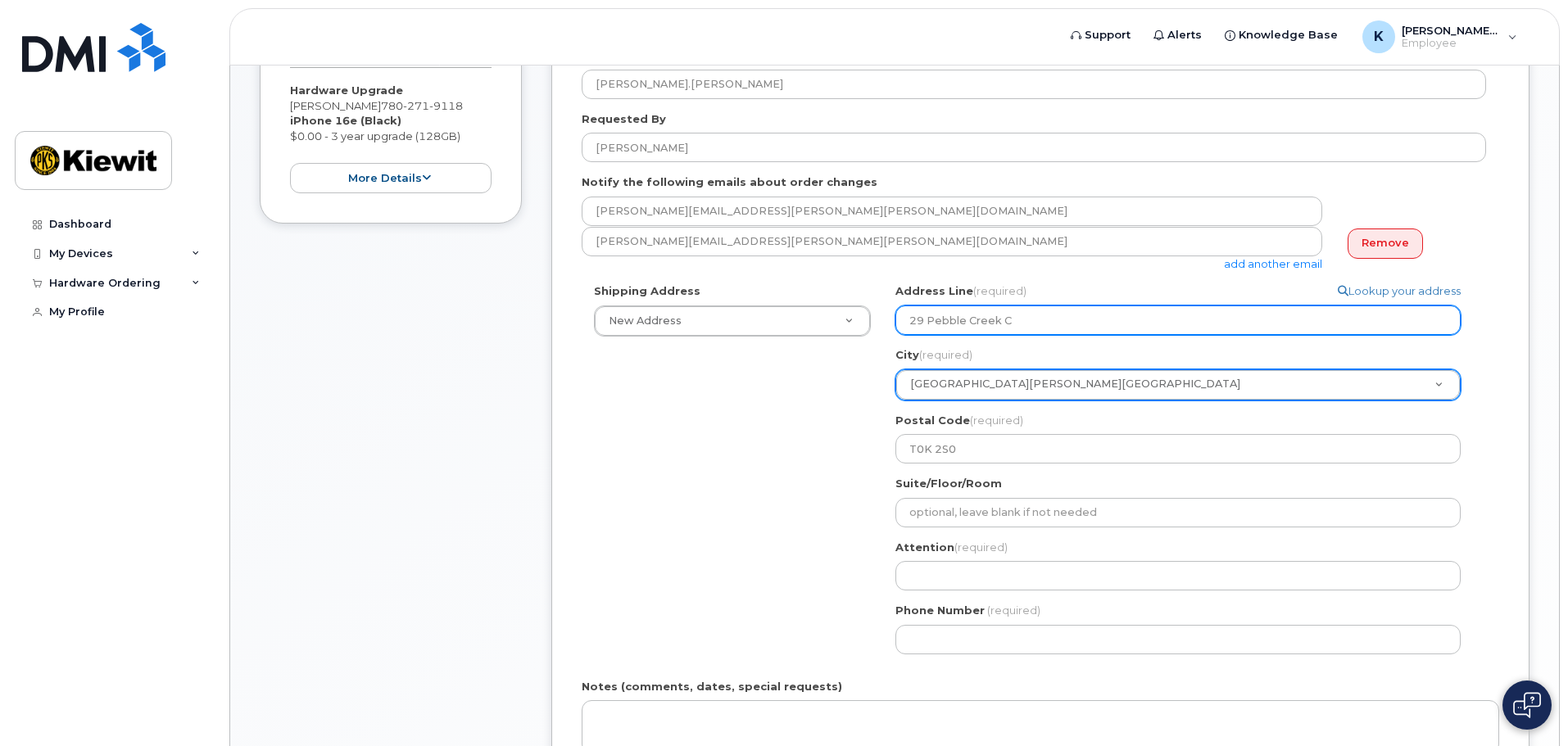
type input "29 Pebble Creek Co"
select select
type input "29 Pebble Creek Cov"
select select
type input "29 Pebble Creek Cove"
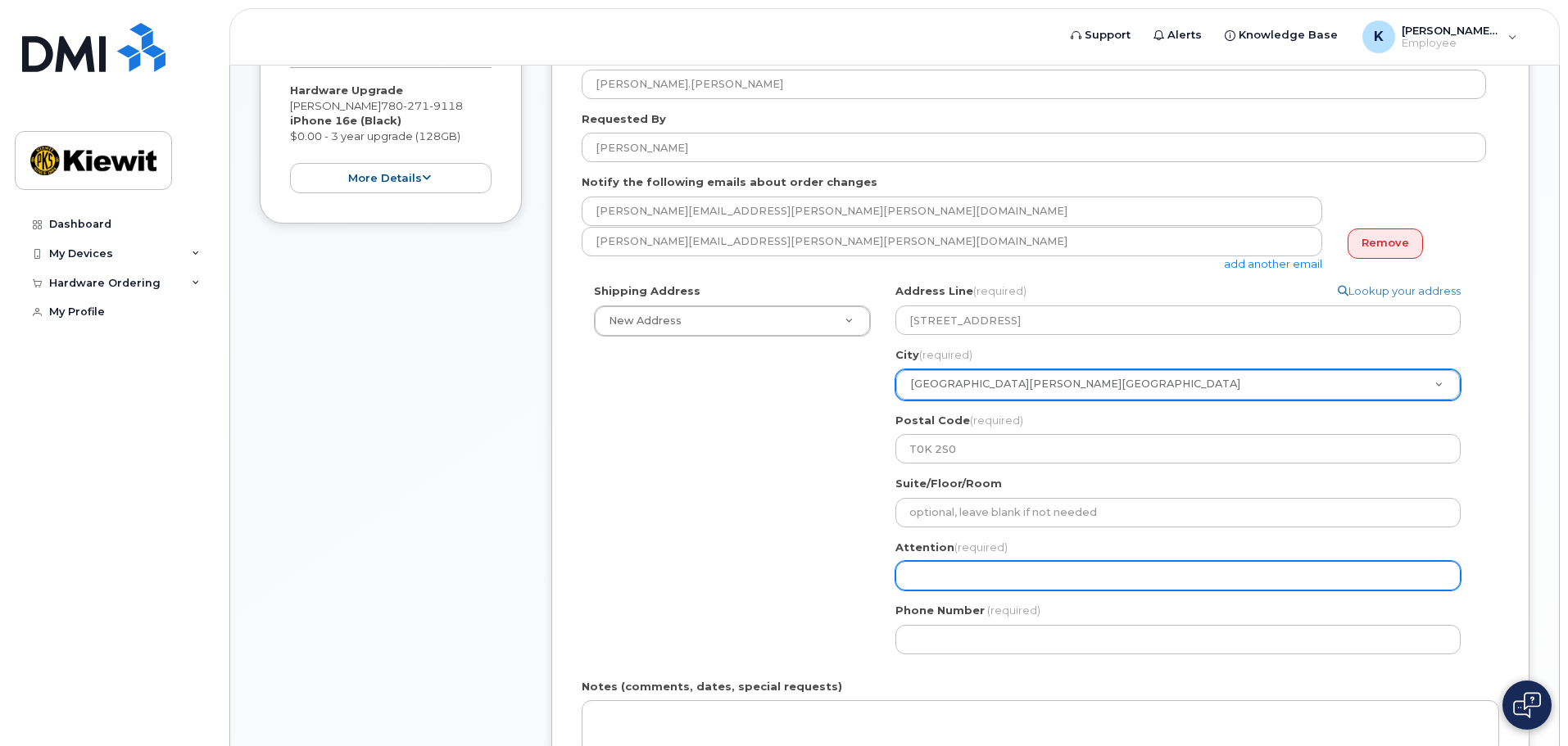
click at [982, 568] on input "Attention (required)" at bounding box center [1178, 576] width 565 height 30
select select
type input "K"
select select
type input "Ko"
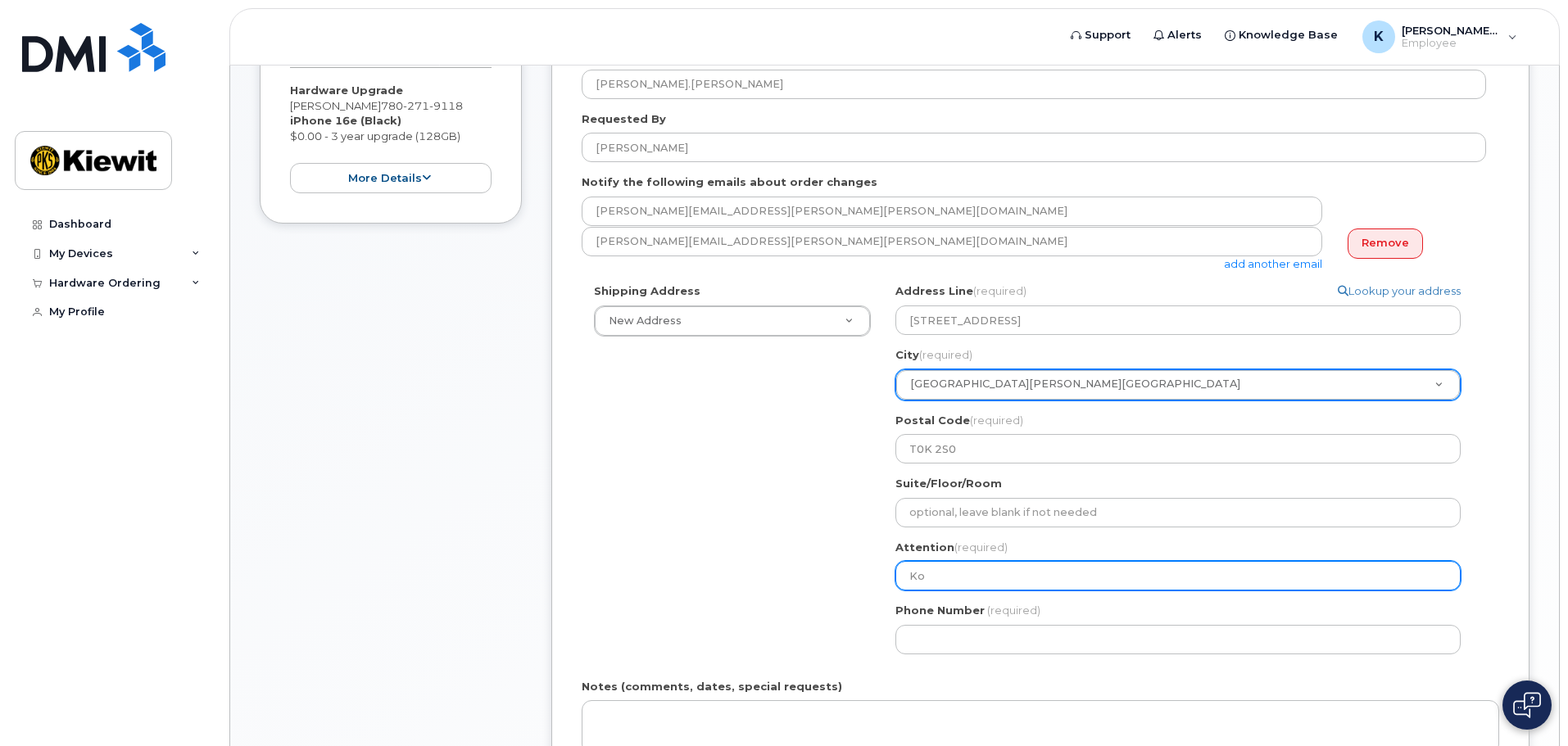
select select
type input "Kor"
select select
type input "Kory"
select select
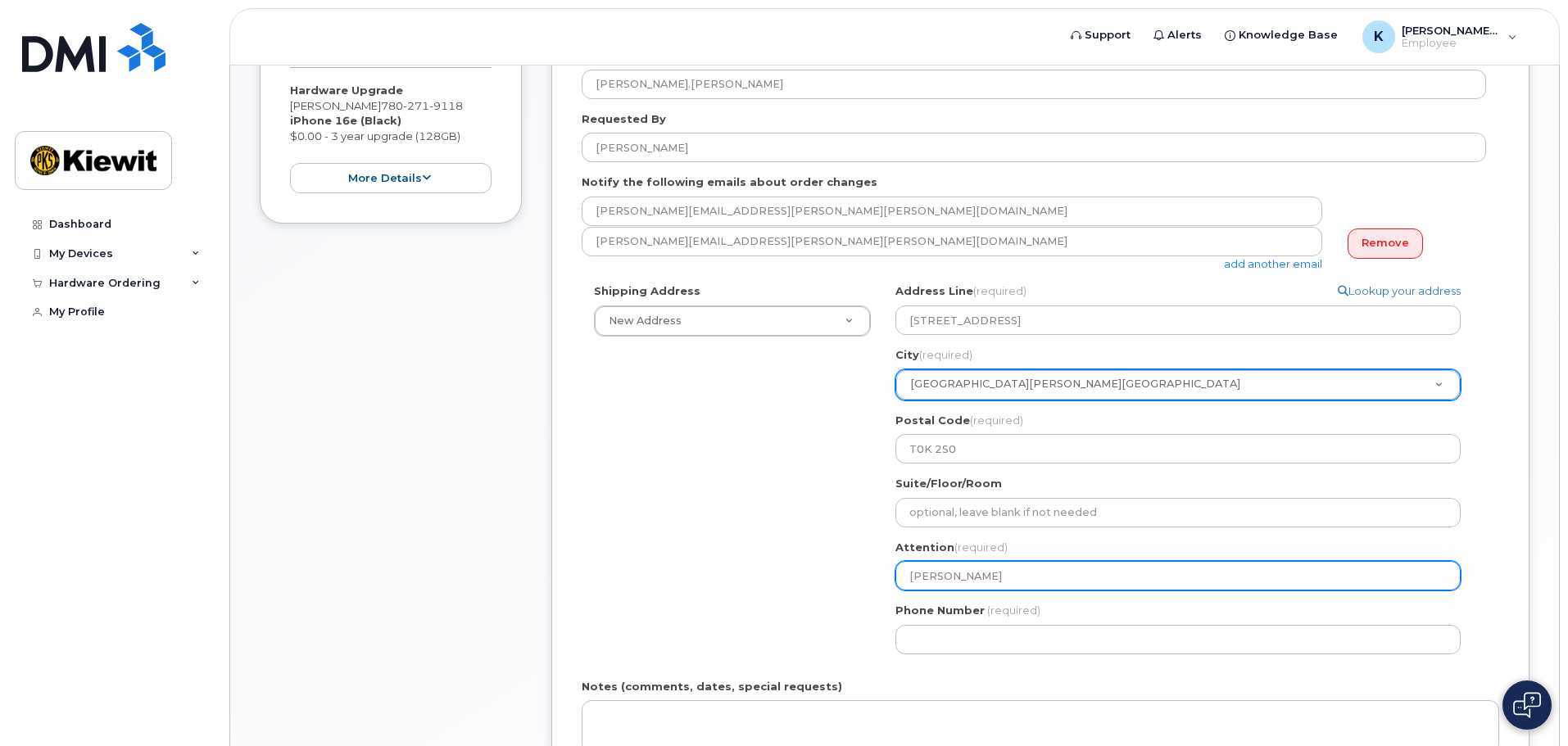
type input "Kory H"
select select
type input "Kory He"
select select
type input "Kory Hel"
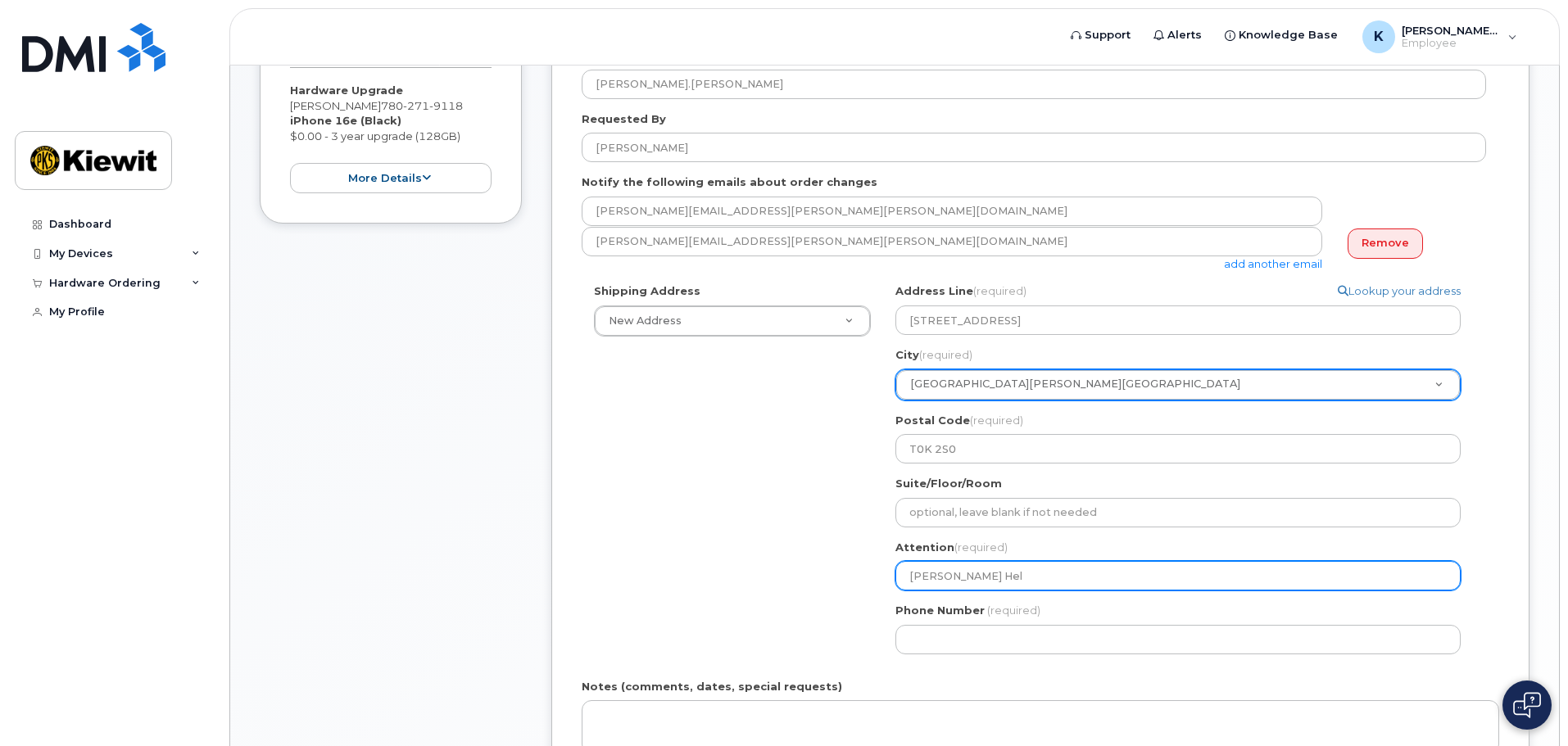
select select
type input "Kory Helf"
select select
type input "Kory Helfi"
select select
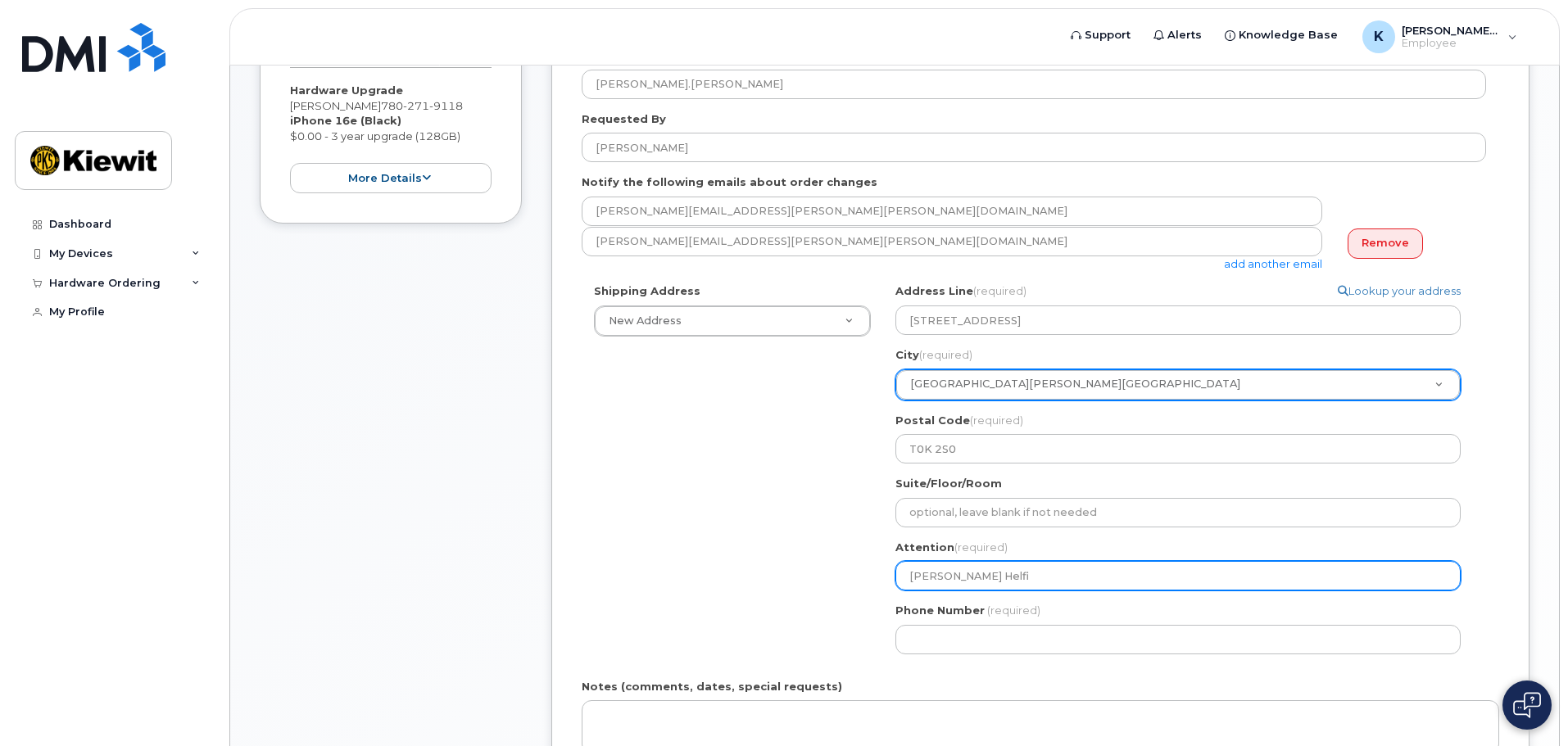
type input "Kory Helf"
select select
type input "Kory Helfr"
select select
type input "Kory Helfri"
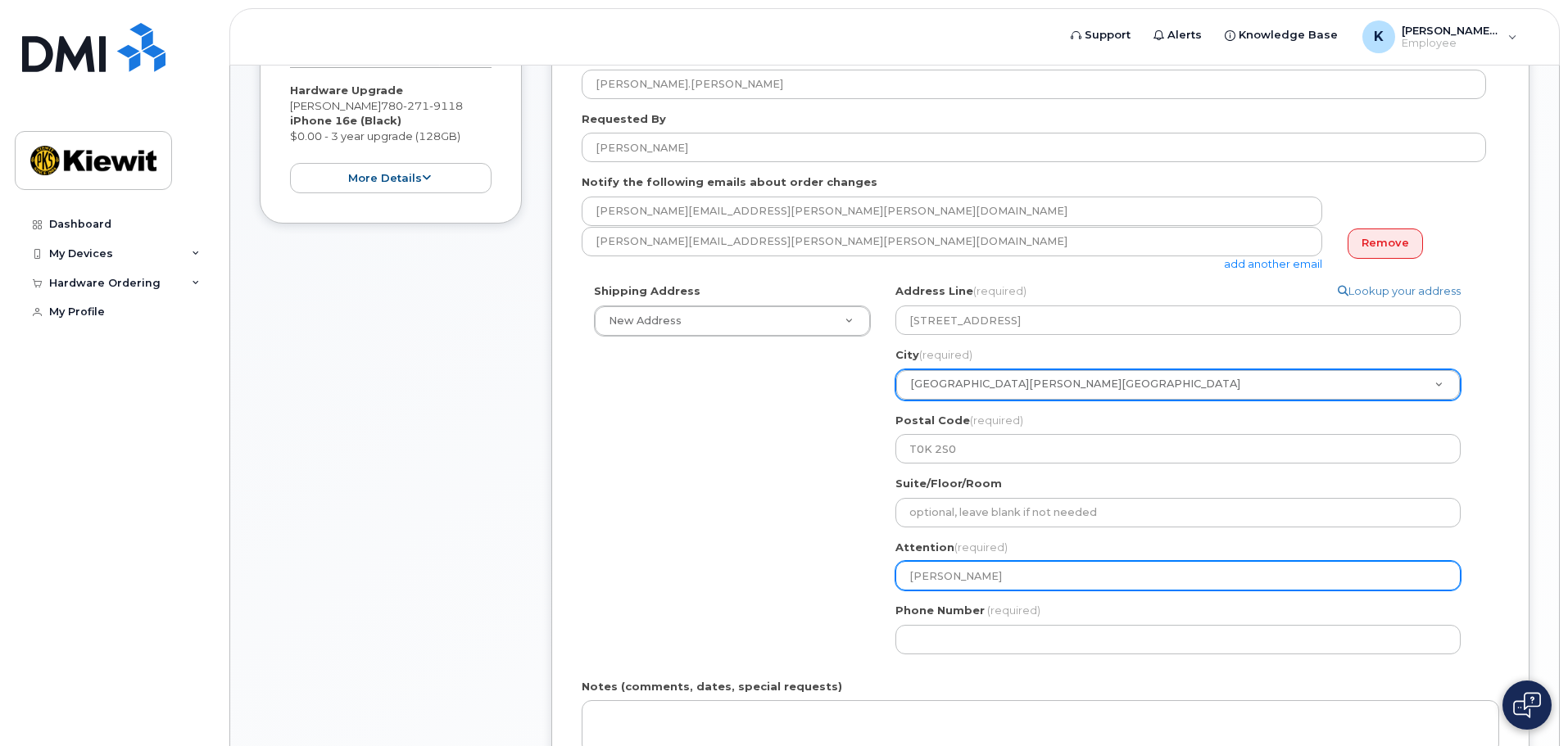
select select
type input "[PERSON_NAME]"
select select
type input "[PERSON_NAME]"
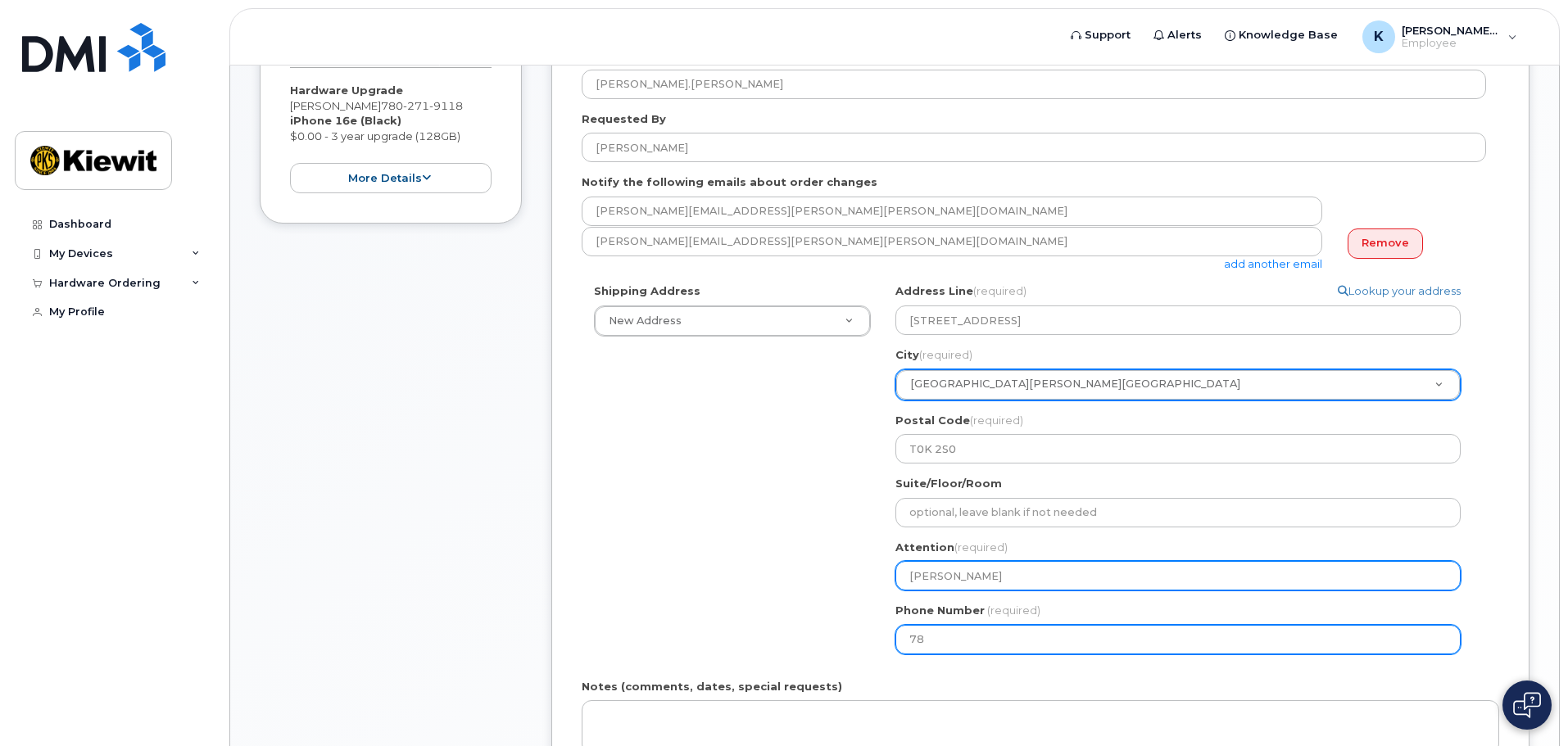
type input "780"
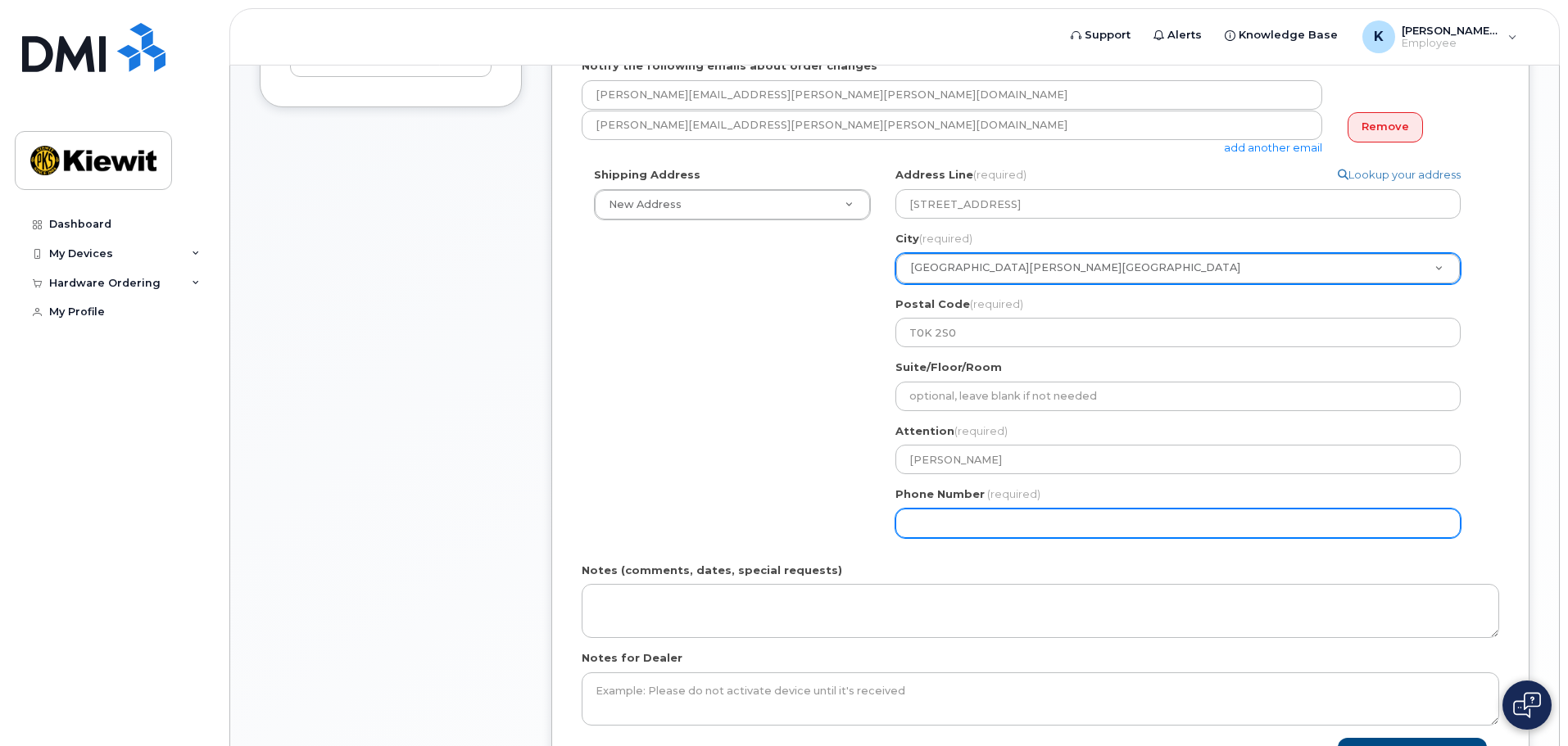
scroll to position [492, 0]
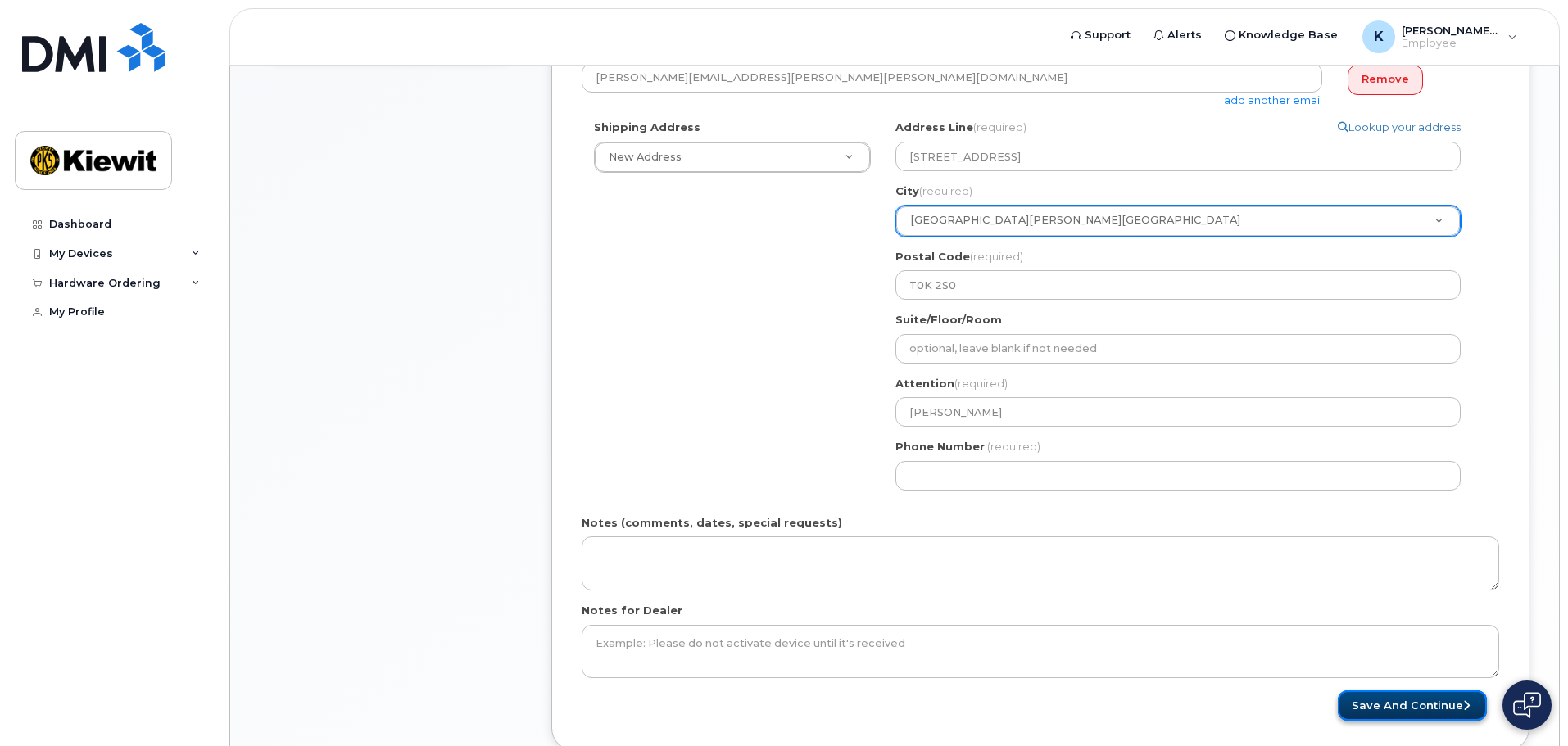
click at [1395, 699] on button "Save and Continue" at bounding box center [1412, 706] width 150 height 31
click at [1122, 512] on form "Please select One Time Use in Shipping Address for custom address. Created By K…" at bounding box center [1040, 279] width 917 height 885
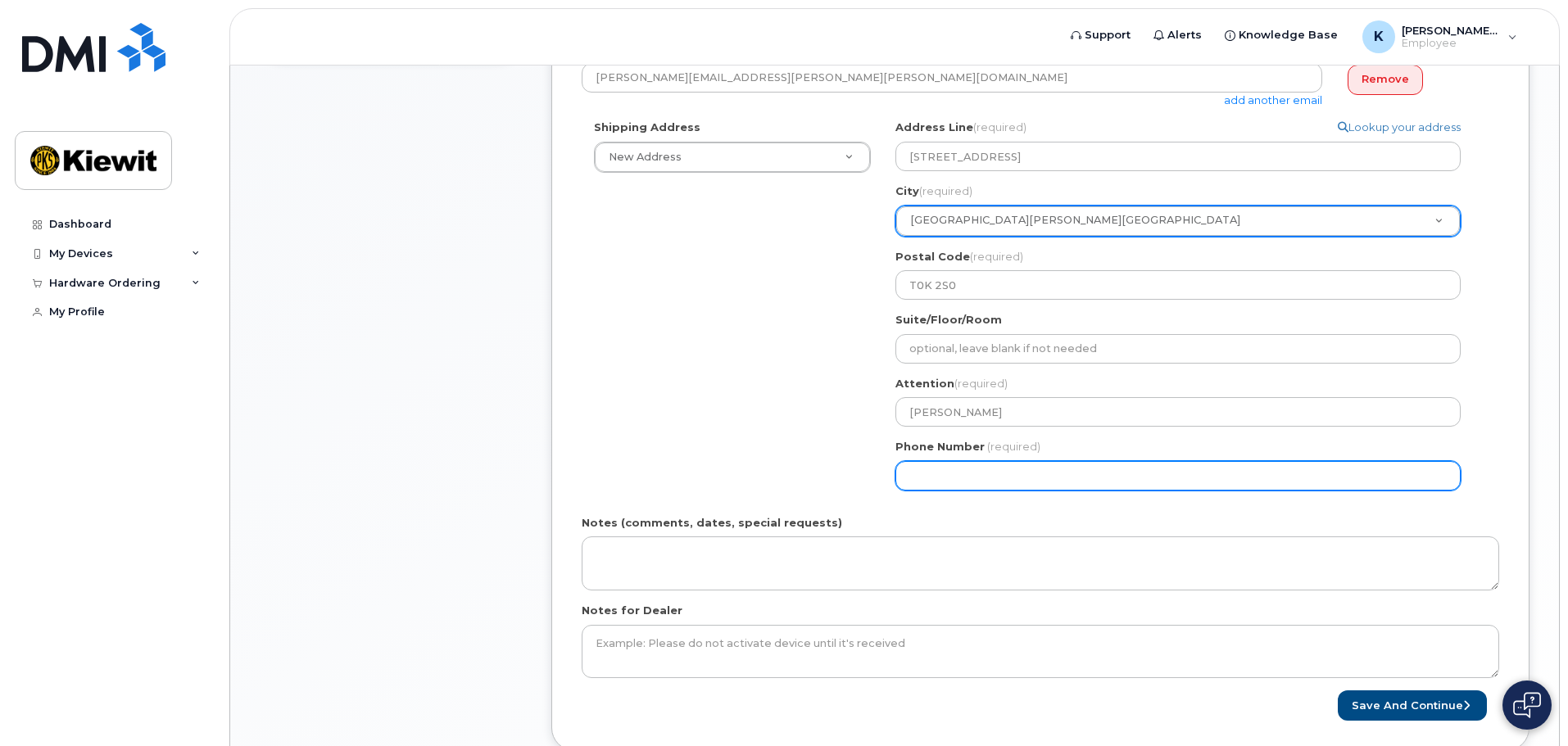
click at [1079, 478] on input "Phone Number" at bounding box center [1178, 476] width 565 height 30
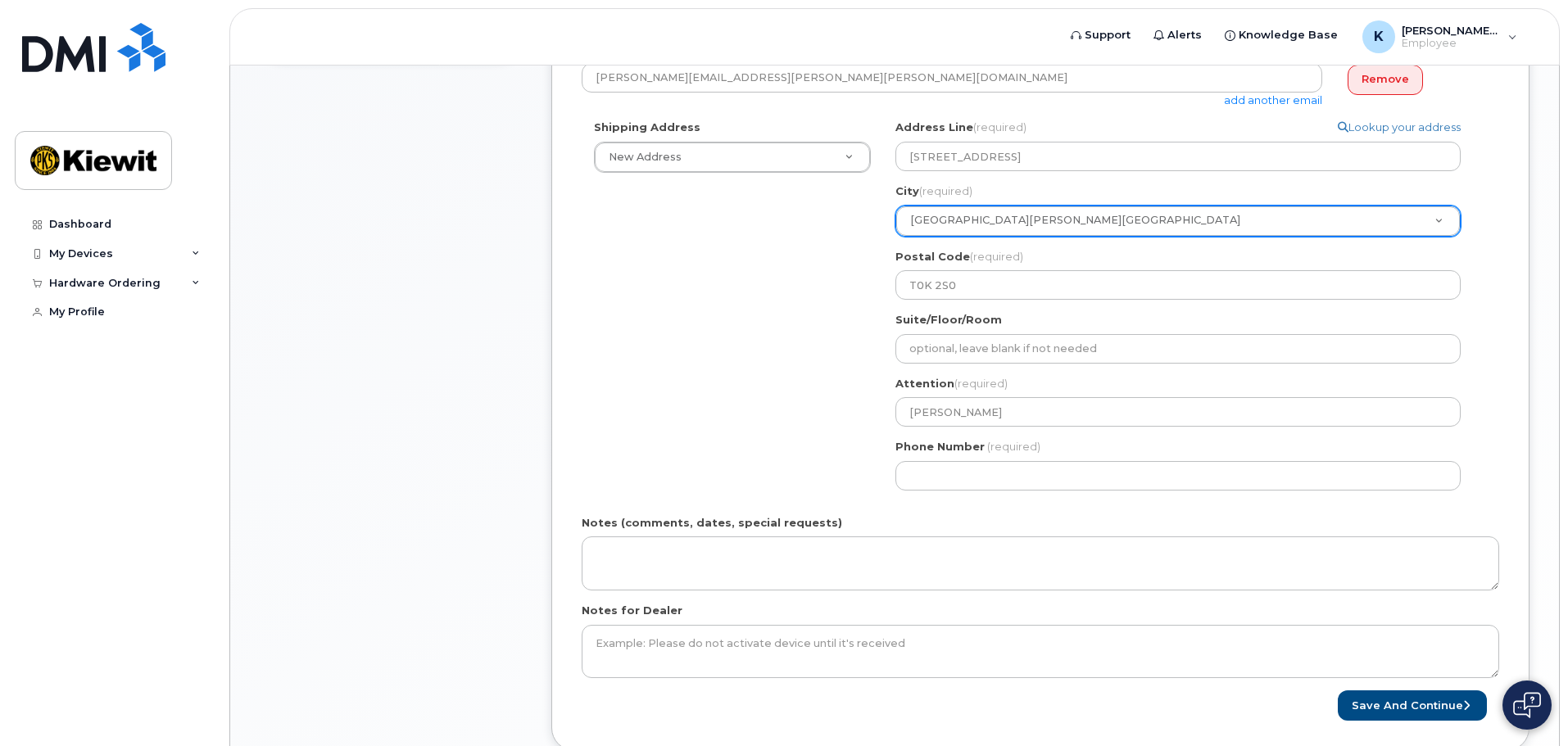
click at [1230, 519] on div "Notes (comments, dates, special requests)" at bounding box center [1040, 553] width 917 height 75
click at [1414, 703] on button "Save and Continue" at bounding box center [1412, 706] width 150 height 31
click at [1084, 459] on div "Phone Number (required)" at bounding box center [1184, 464] width 578 height 52
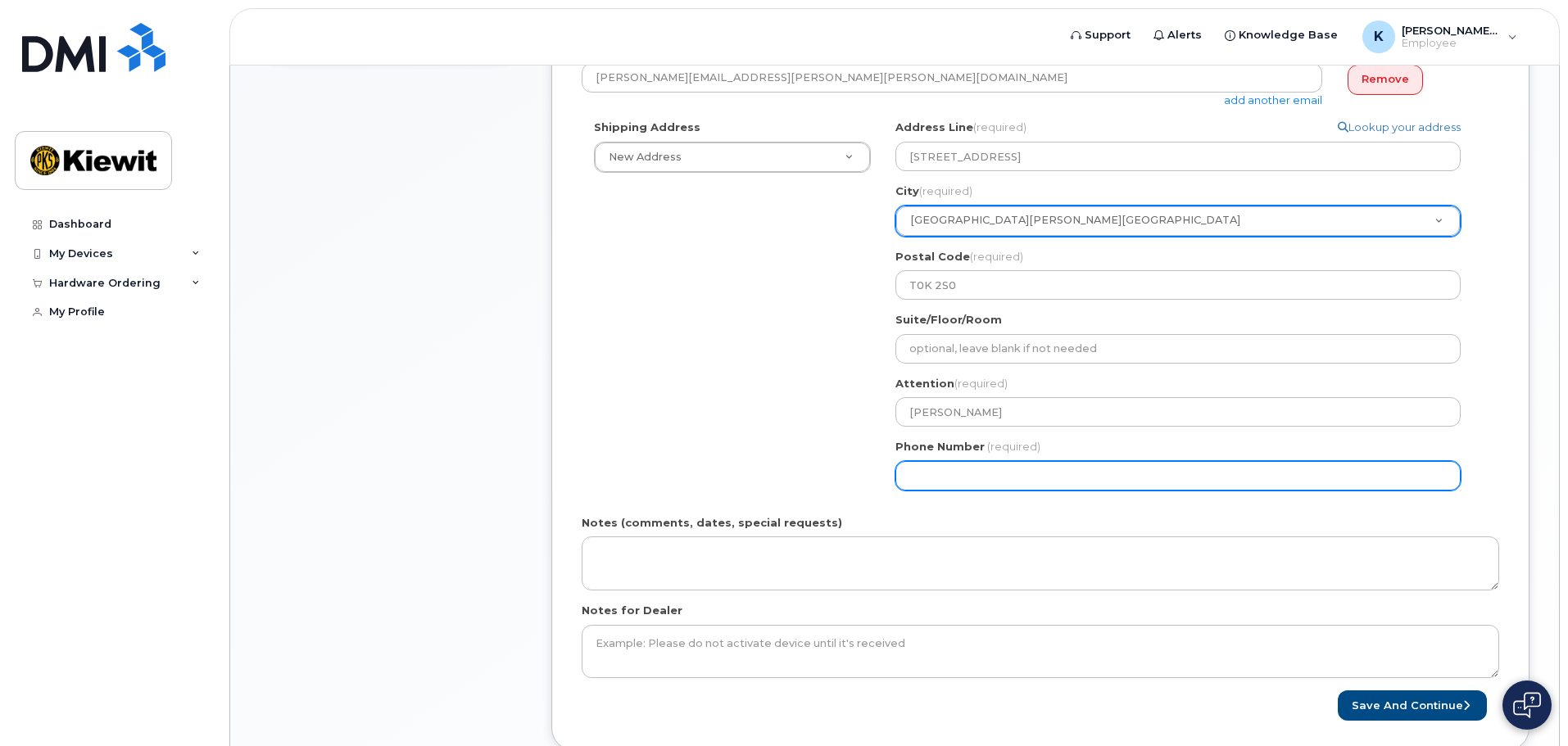
click at [911, 471] on input "Phone Number" at bounding box center [1178, 476] width 565 height 30
click at [1021, 473] on input "Phone Number" at bounding box center [1178, 476] width 565 height 30
click at [1338, 691] on button "Save and Continue" at bounding box center [1412, 706] width 150 height 31
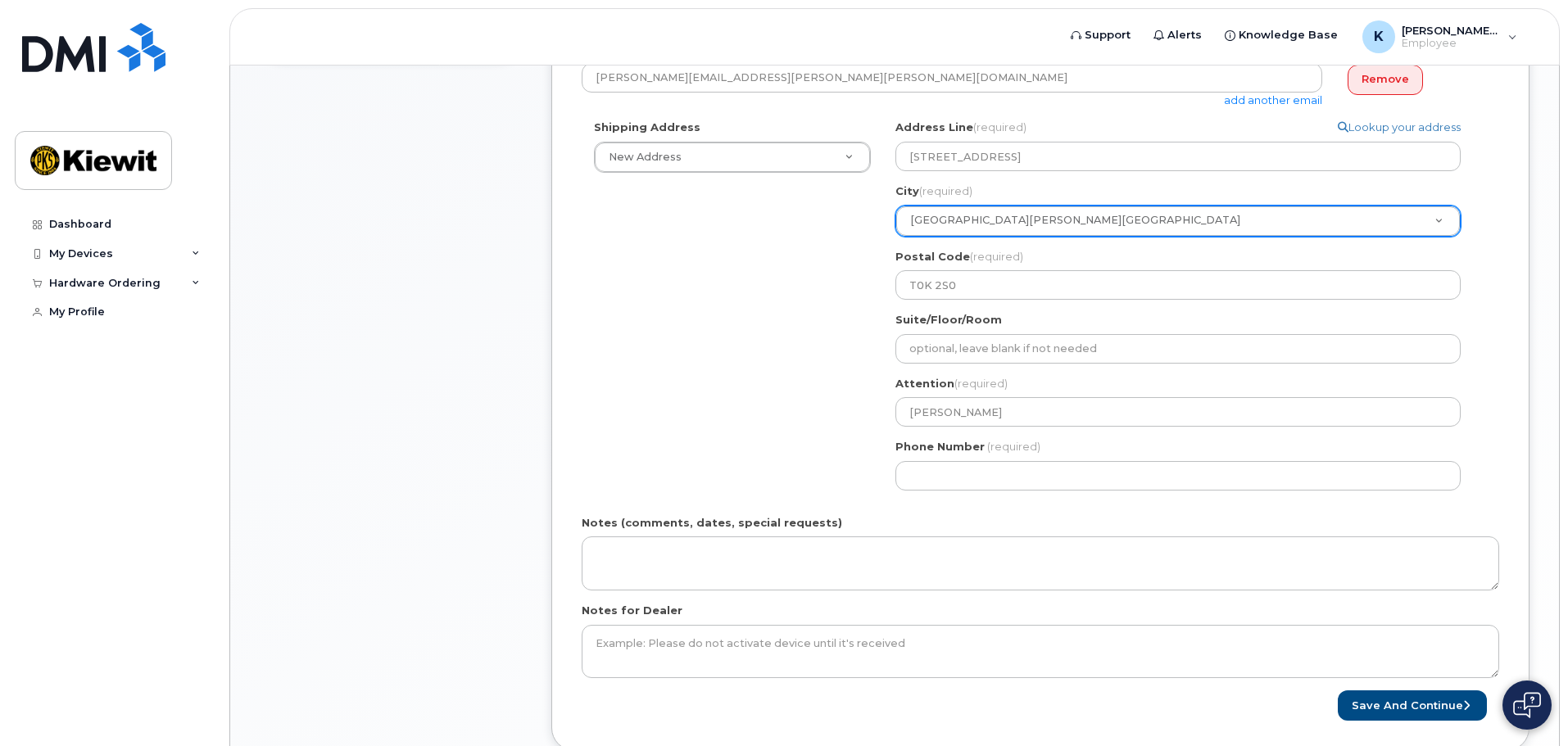
click at [1206, 506] on form "Please select One Time Use in Shipping Address for custom address. Created By K…" at bounding box center [1040, 279] width 917 height 885
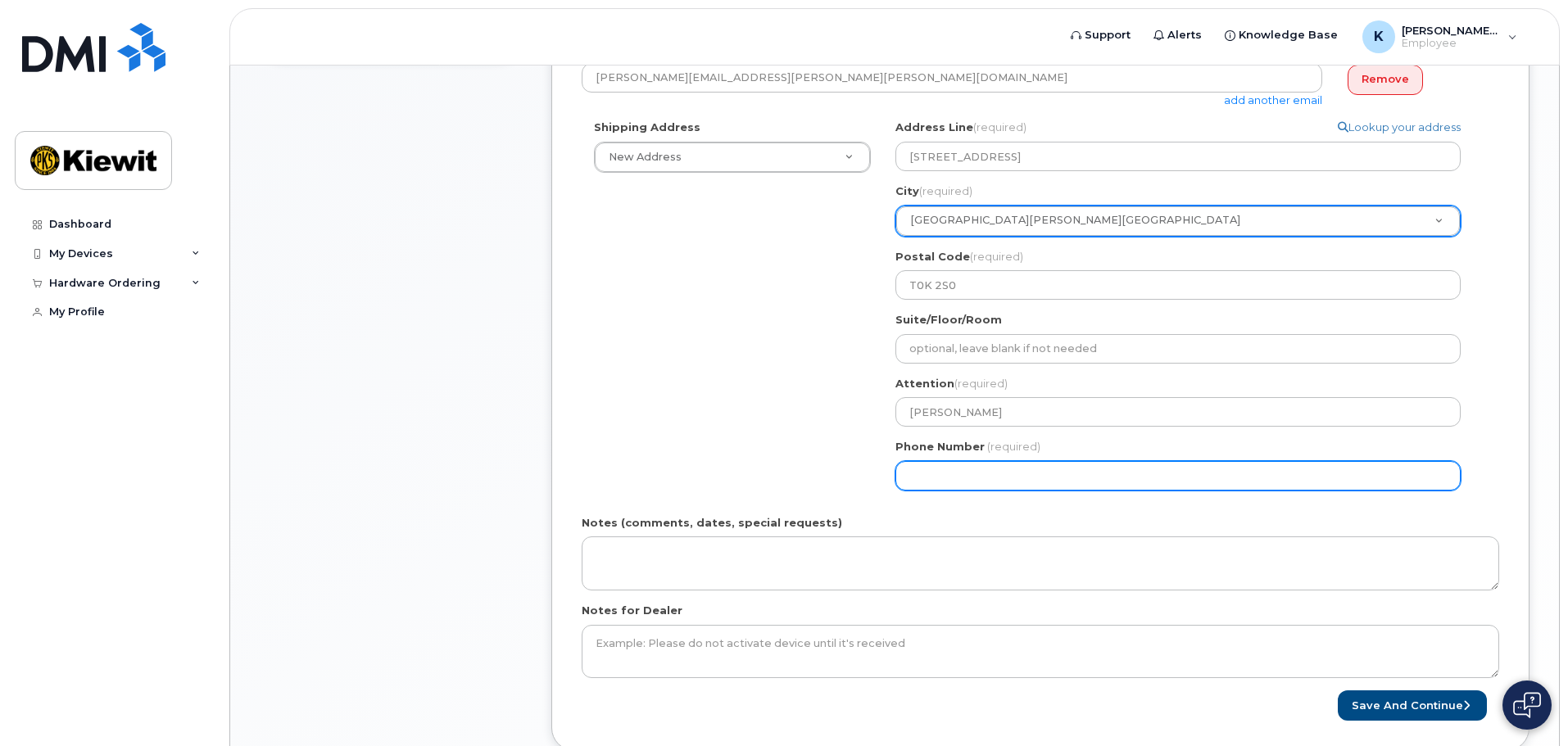
drag, startPoint x: 1126, startPoint y: 480, endPoint x: 685, endPoint y: 470, distance: 441.1
click at [690, 470] on div "Shipping Address New Address New Address Beaver Marine Limited Cahill-Ganotec, …" at bounding box center [1034, 311] width 904 height 383
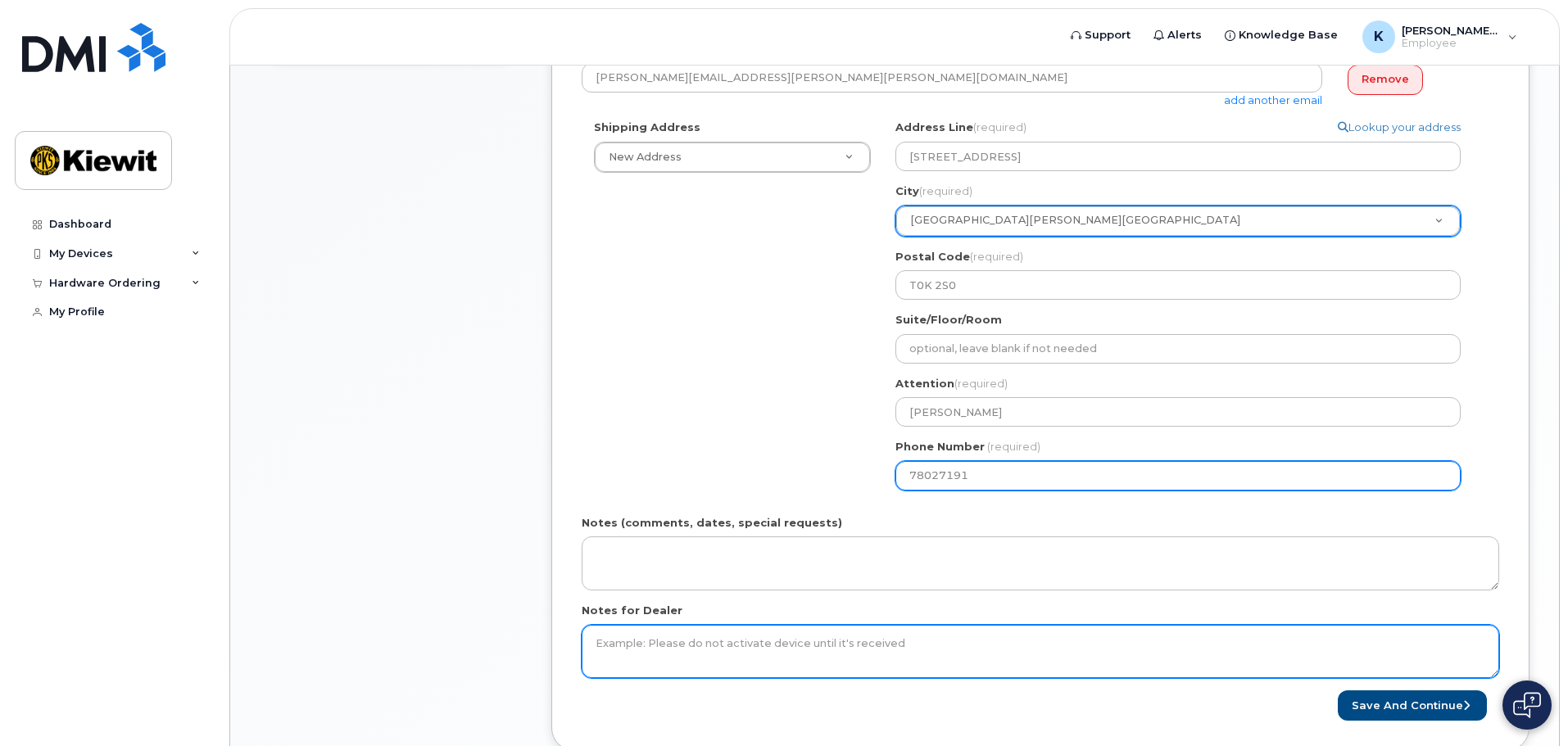
type input "780271911"
select select
type input "7802719118"
click at [1338, 691] on button "Save and Continue" at bounding box center [1412, 706] width 150 height 31
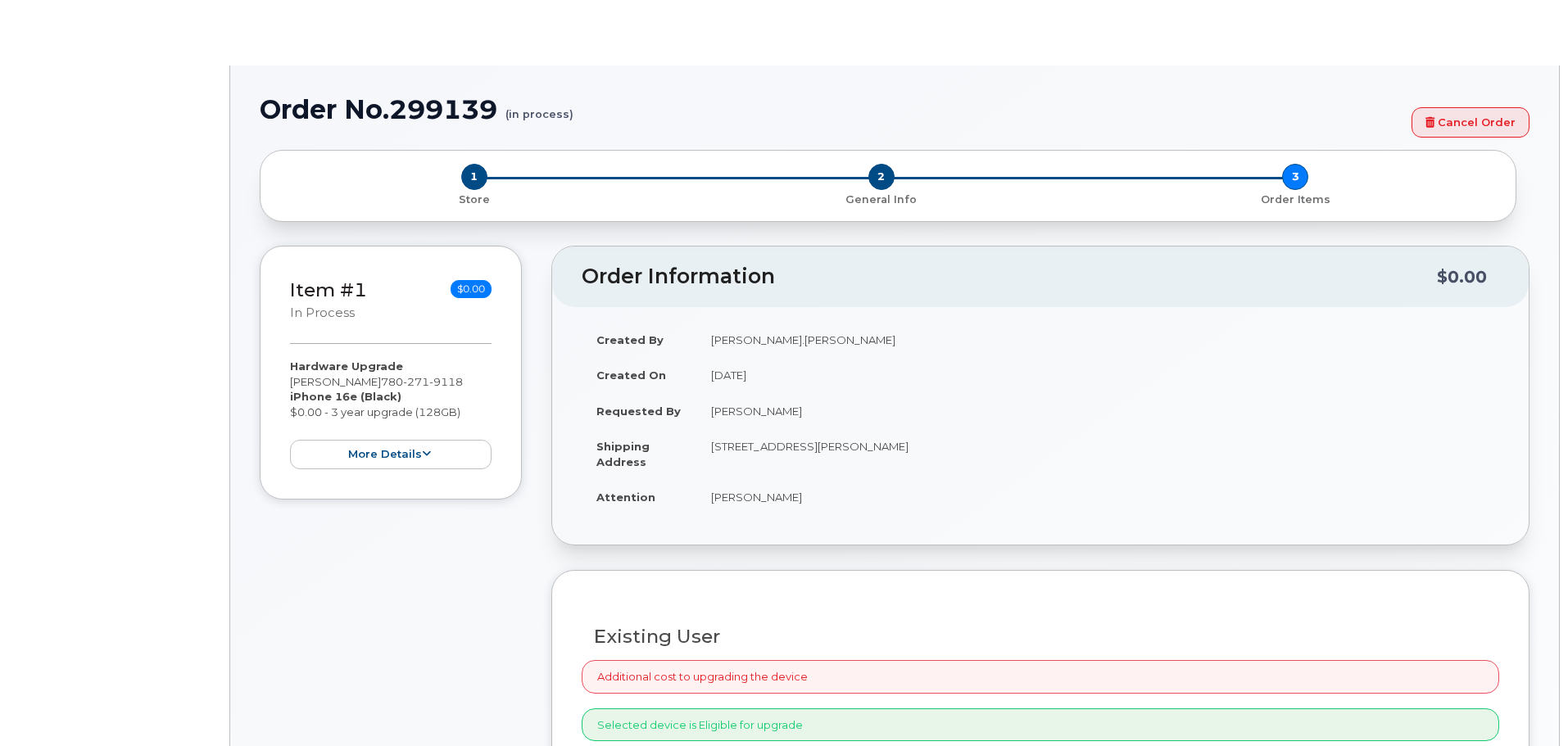
radio input "true"
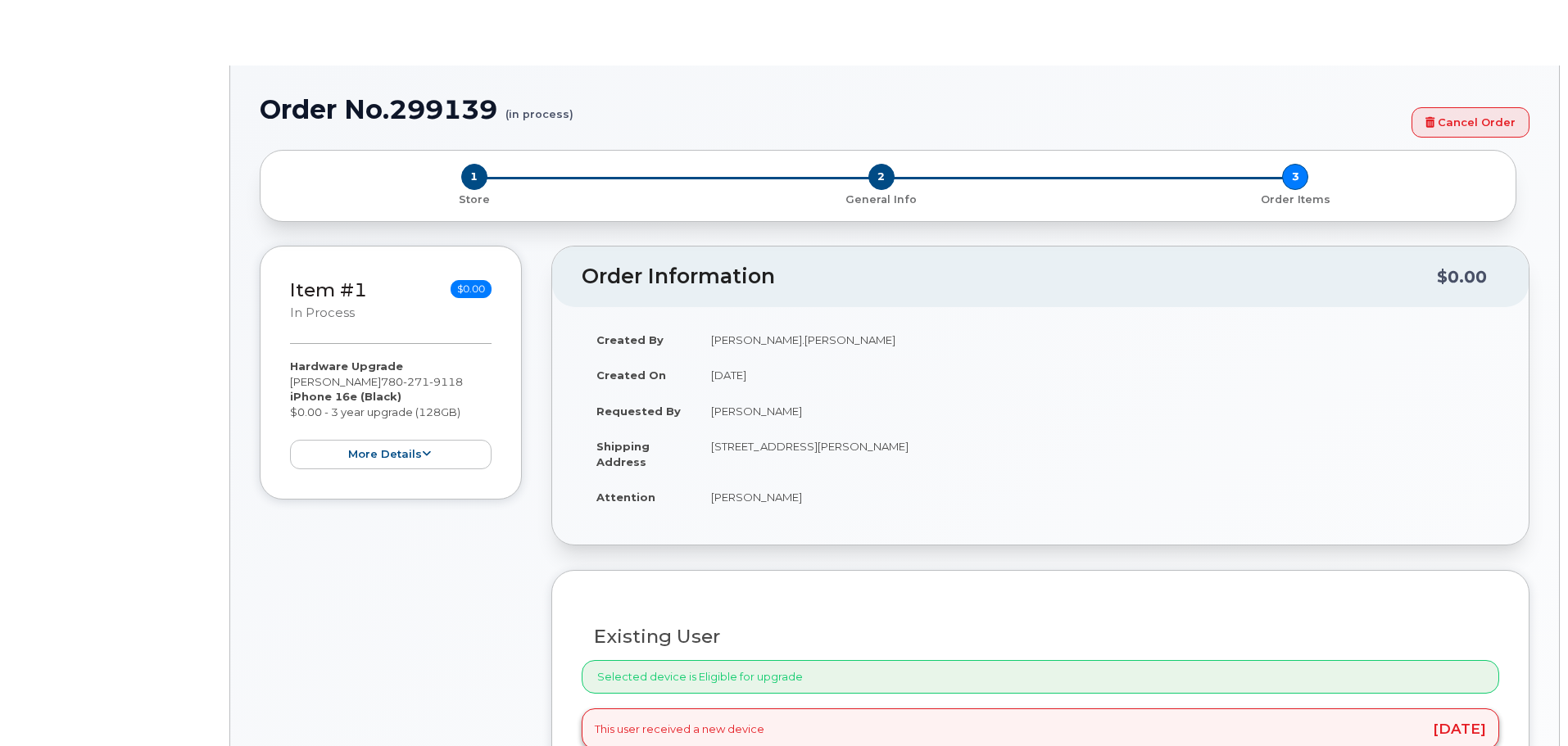
type input "1066518"
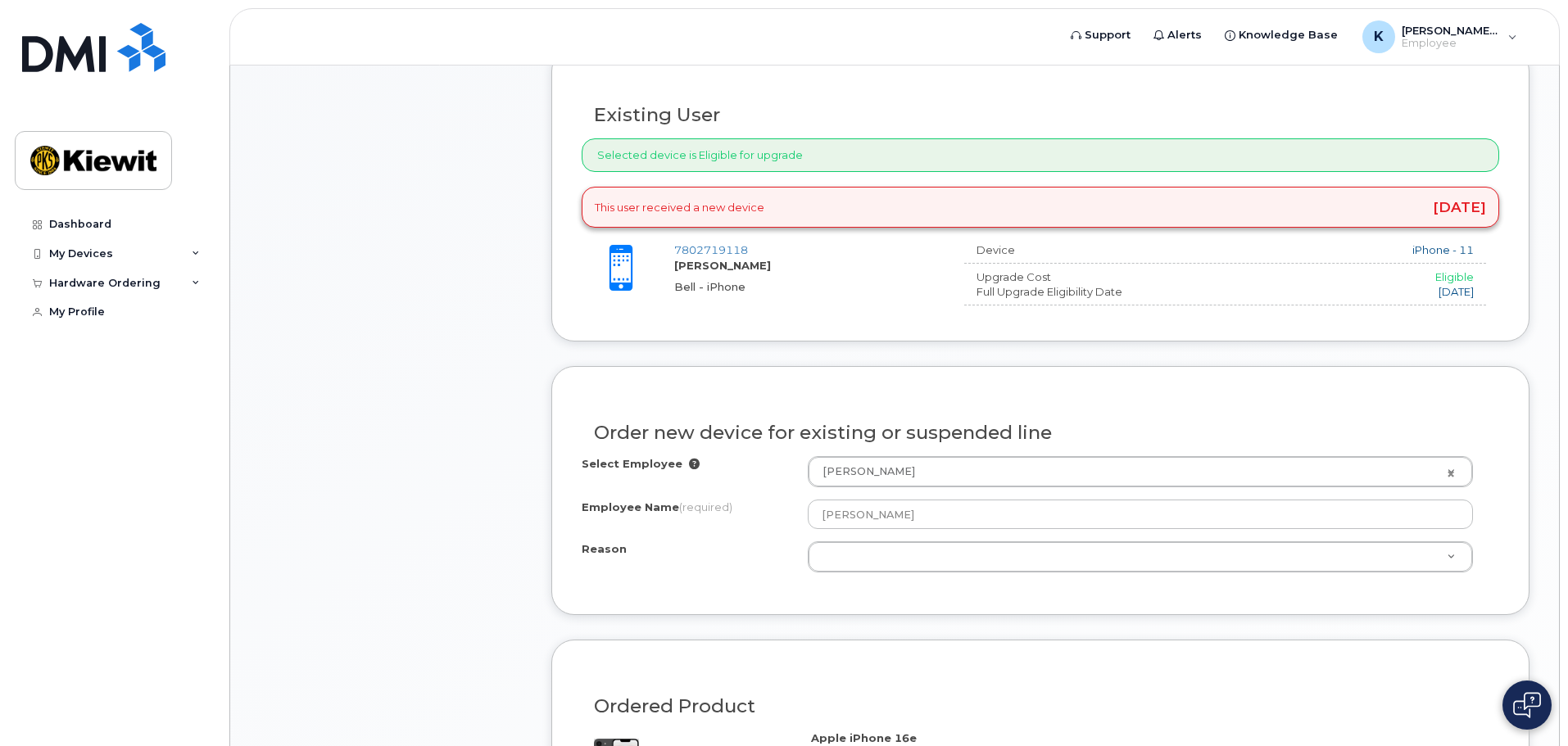
scroll to position [655, 0]
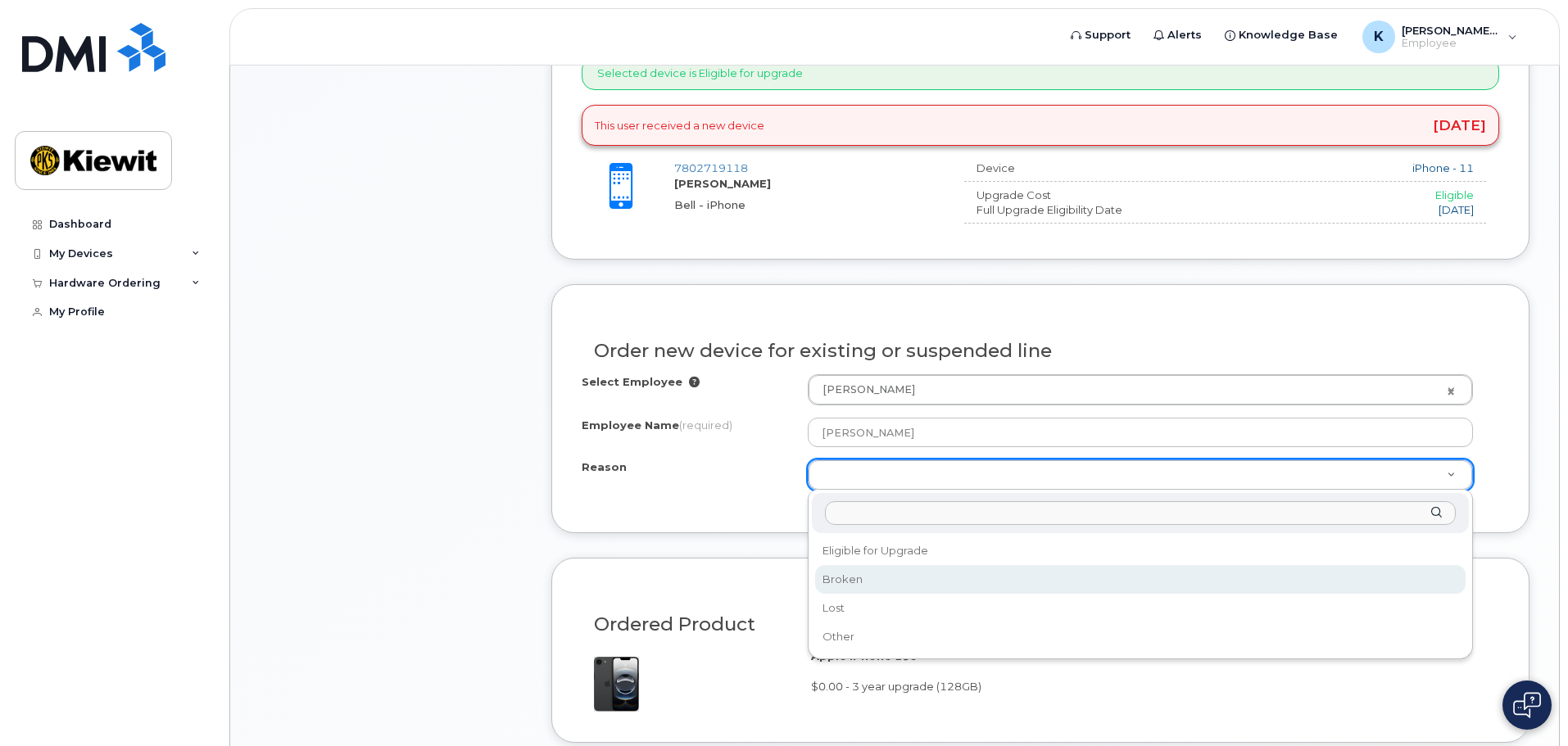
select select "broken"
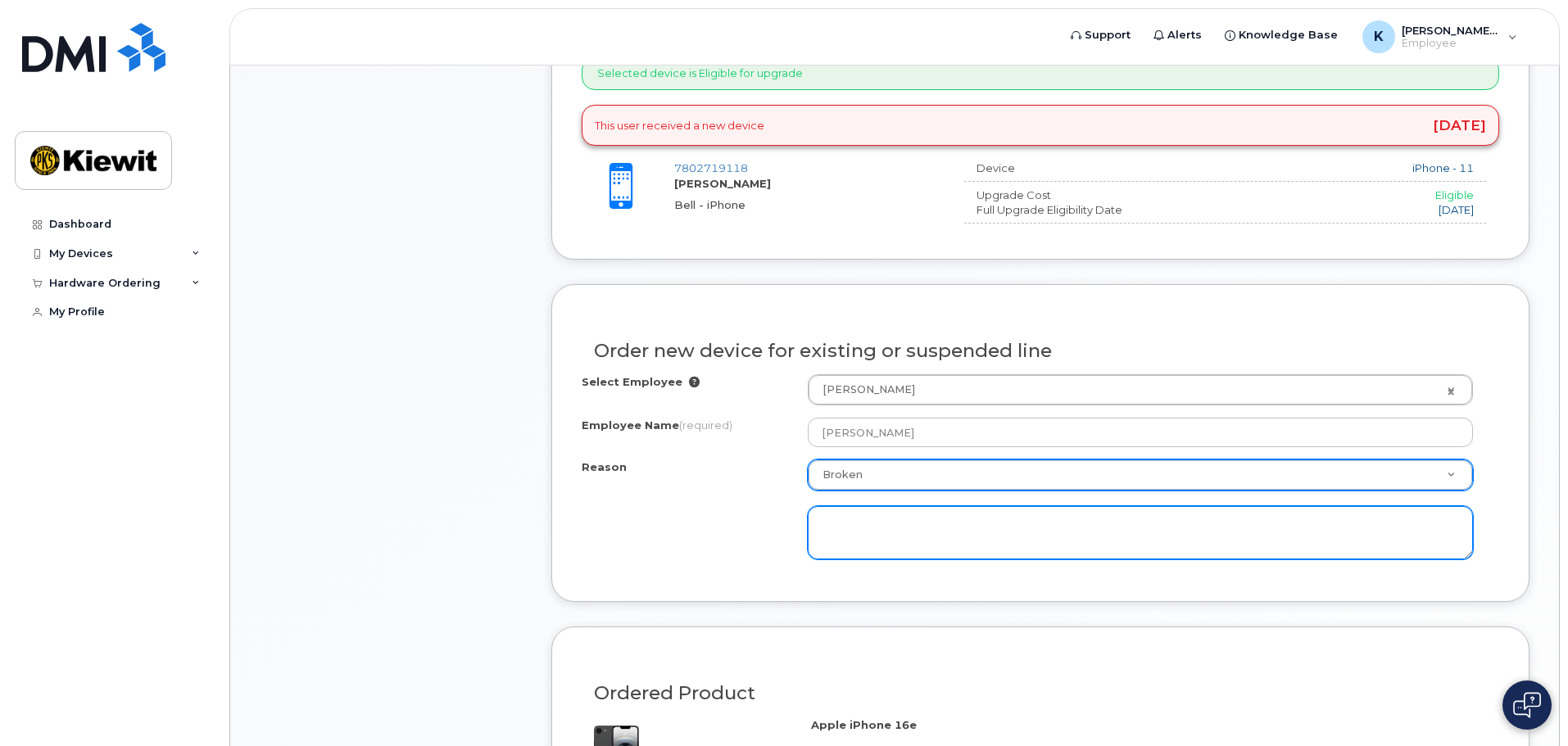
click at [1094, 540] on textarea at bounding box center [1140, 533] width 666 height 54
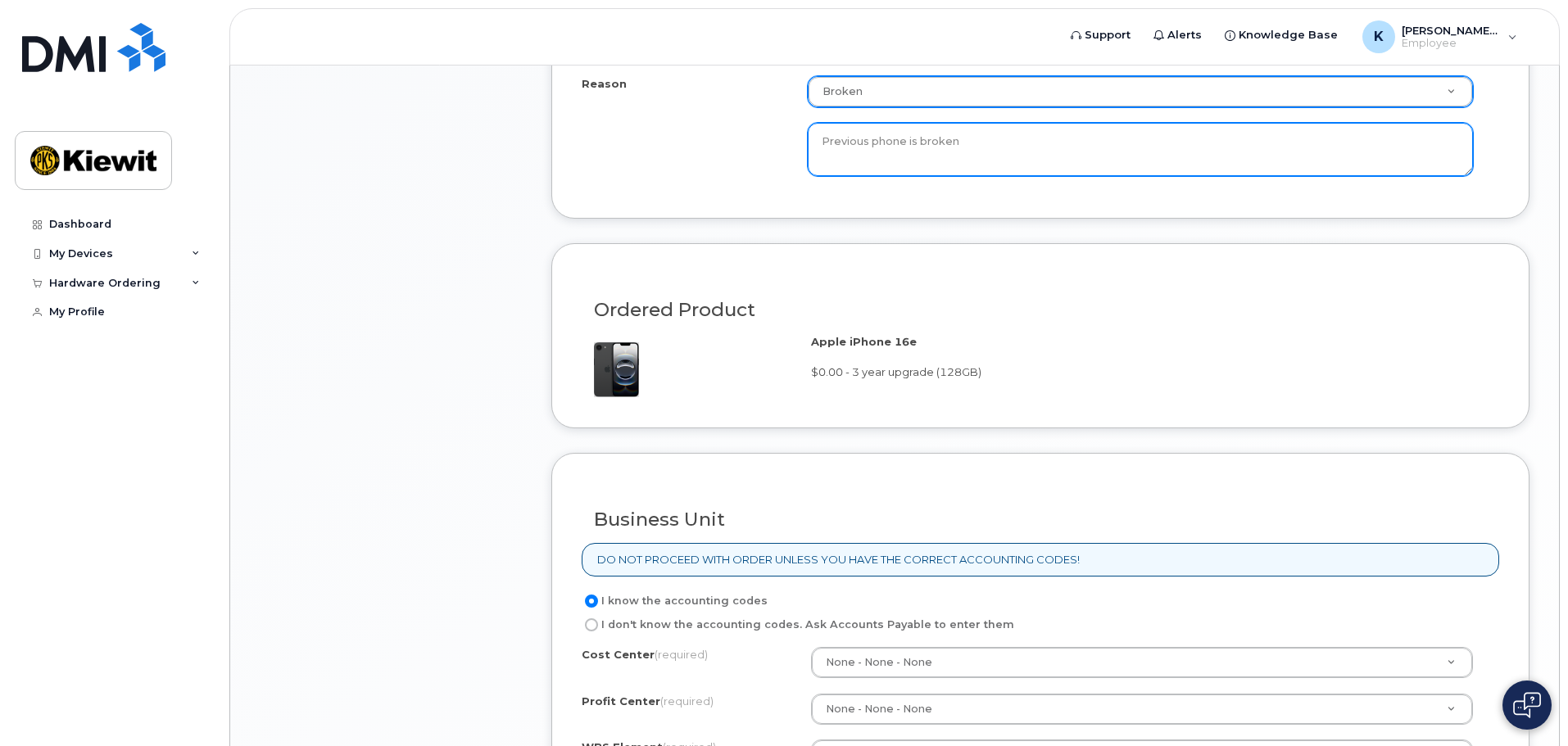
scroll to position [1147, 0]
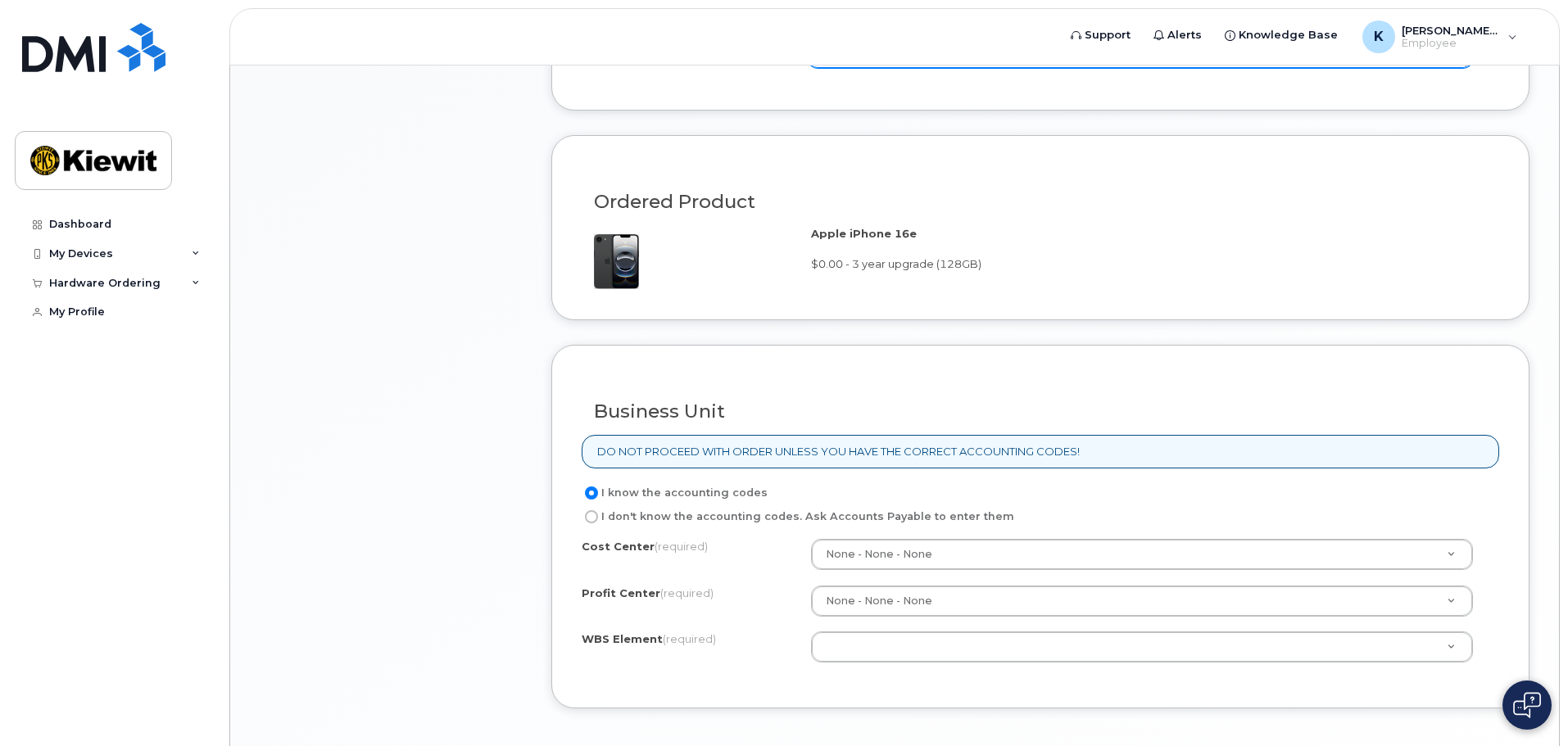
type textarea "Previous phone is broken"
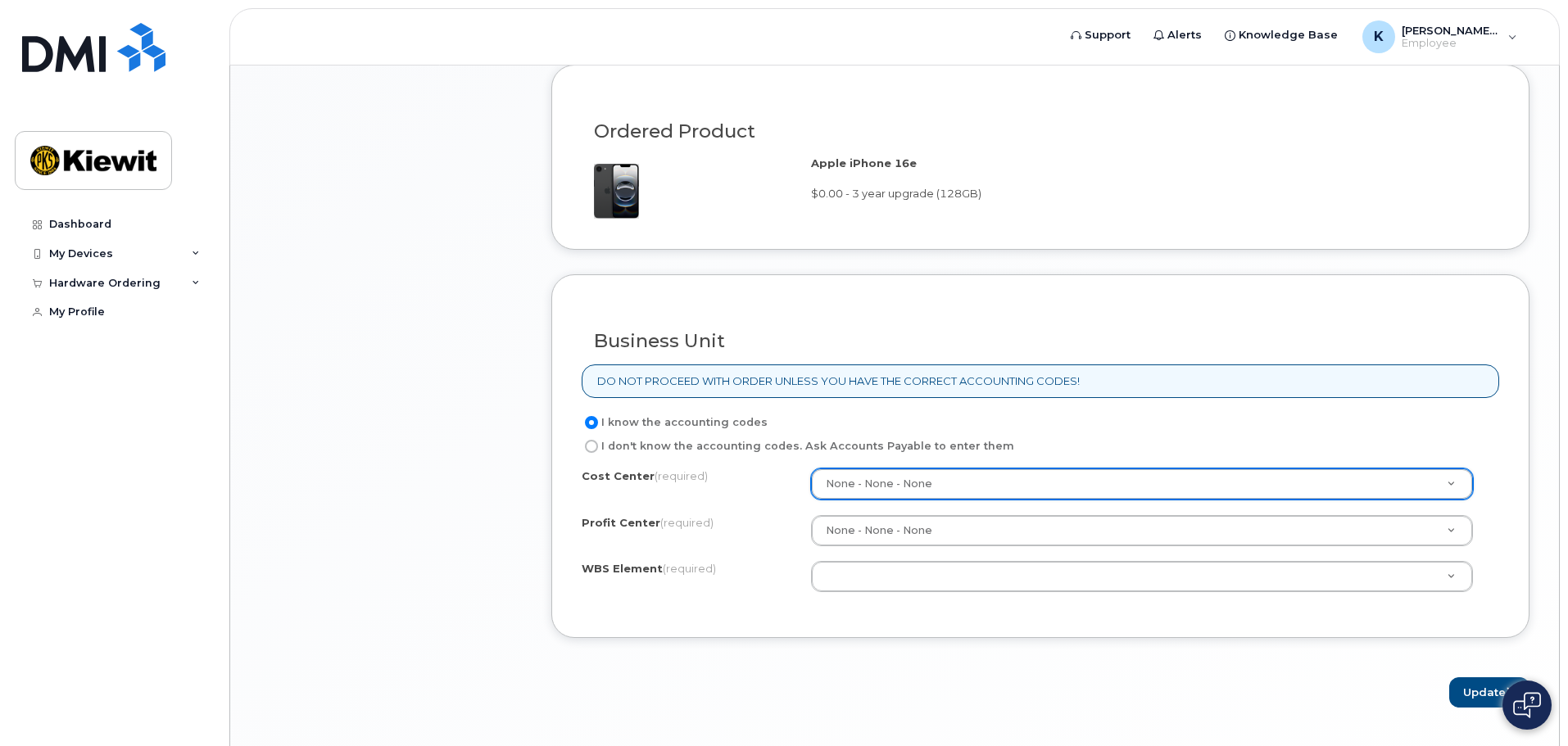
scroll to position [1393, 0]
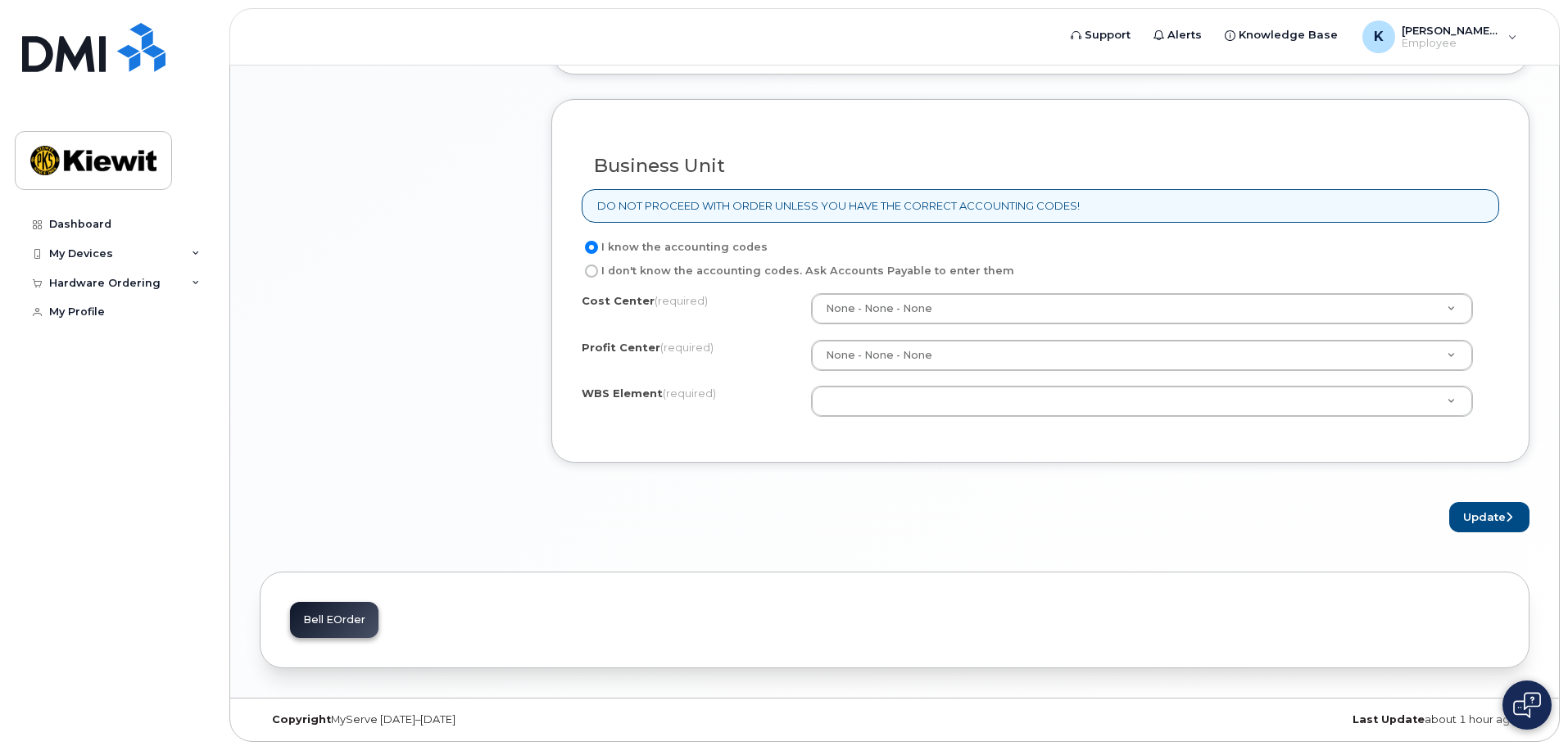
click at [593, 269] on input "I don't know the accounting codes. Ask Accounts Payable to enter them" at bounding box center [591, 271] width 13 height 13
radio input "true"
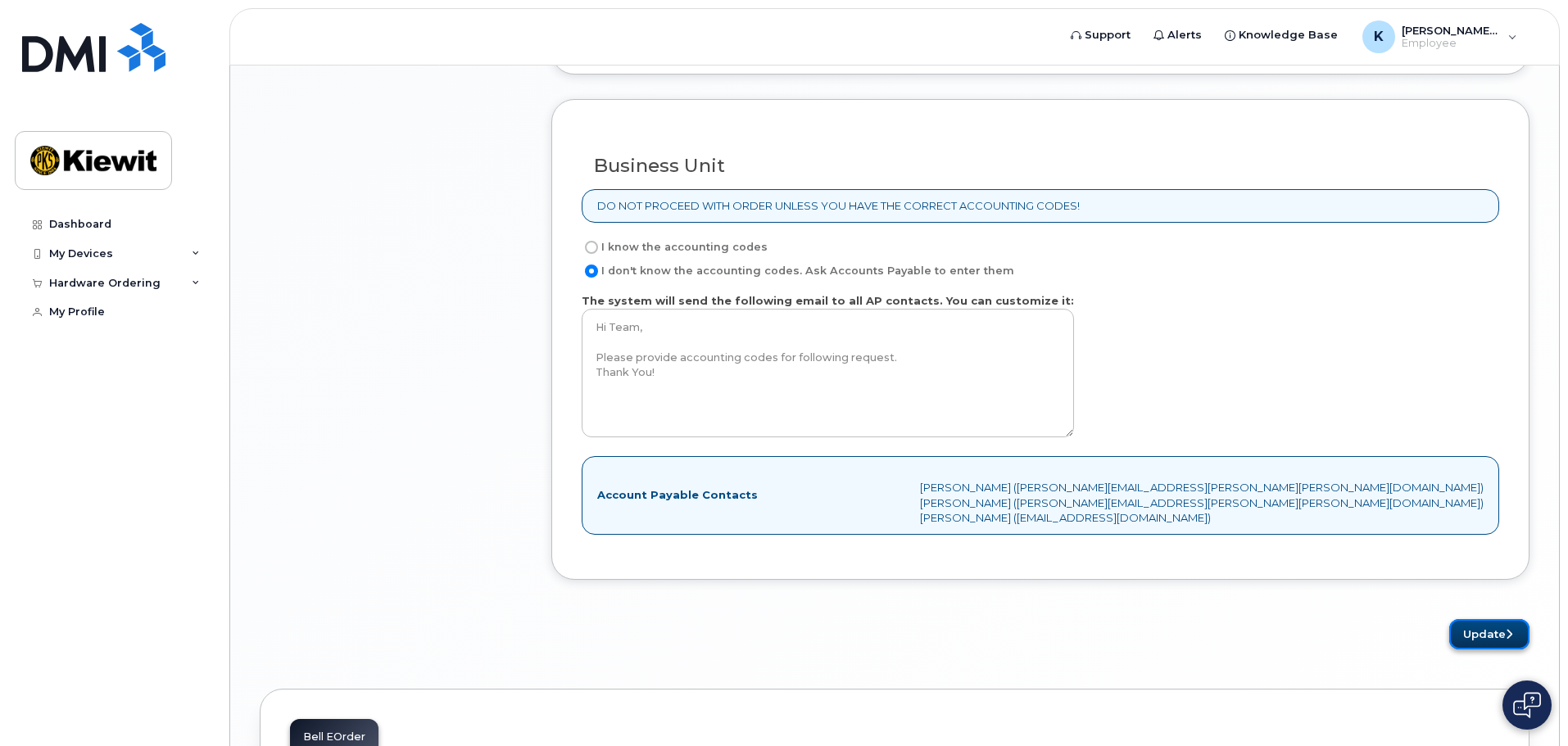
click at [1482, 637] on button "Update" at bounding box center [1489, 634] width 80 height 31
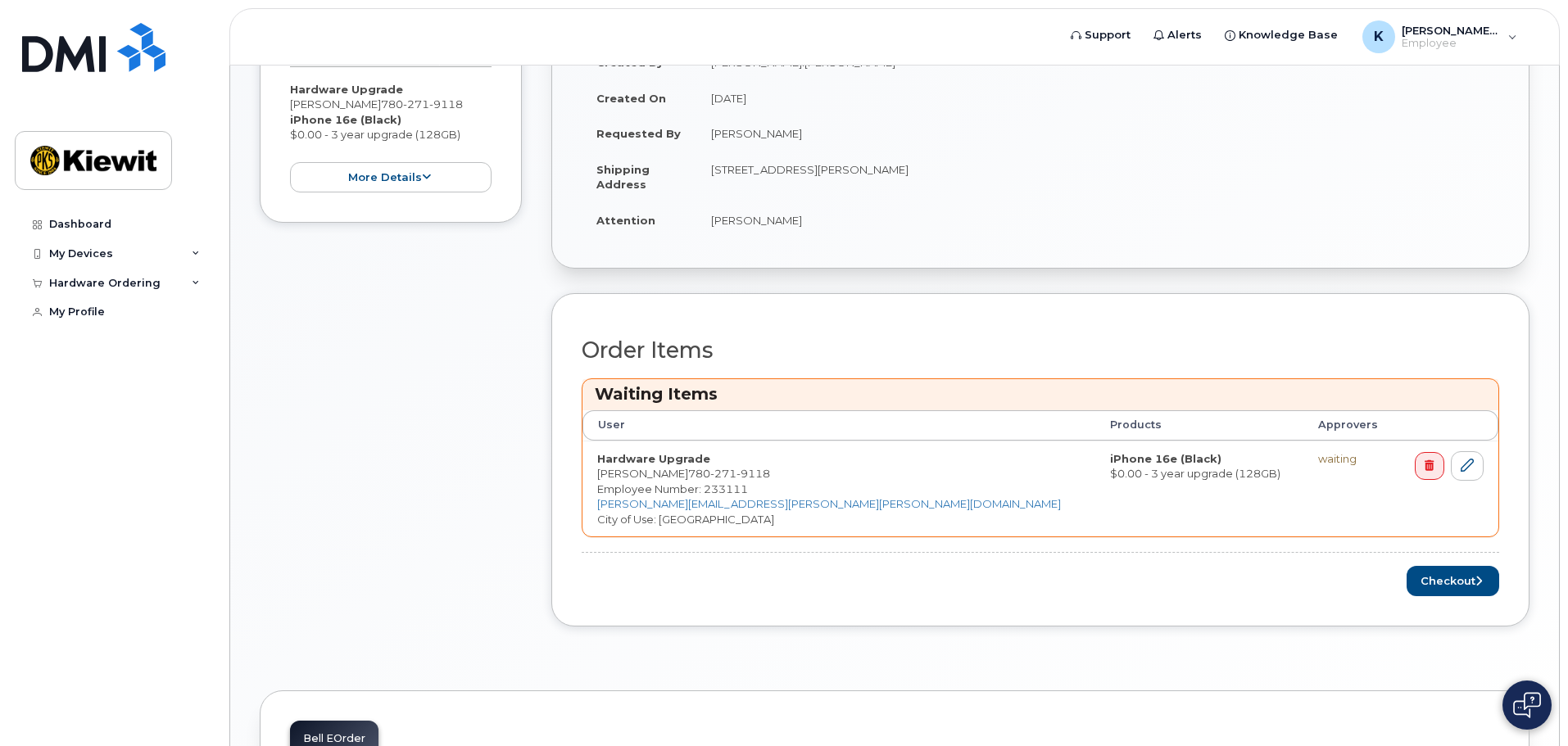
scroll to position [409, 0]
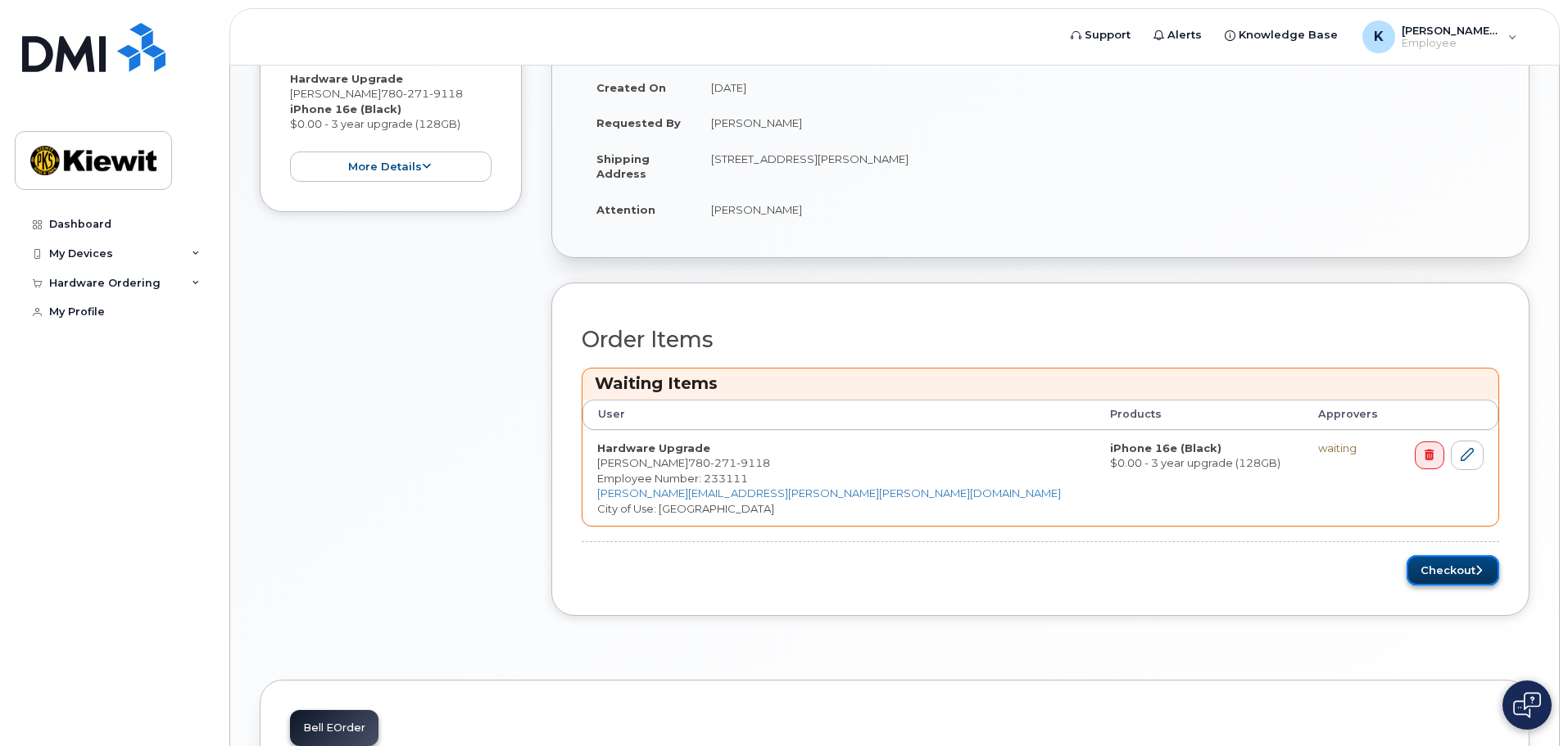
click at [1455, 573] on button "Checkout" at bounding box center [1453, 570] width 93 height 31
